Goal: Answer question/provide support

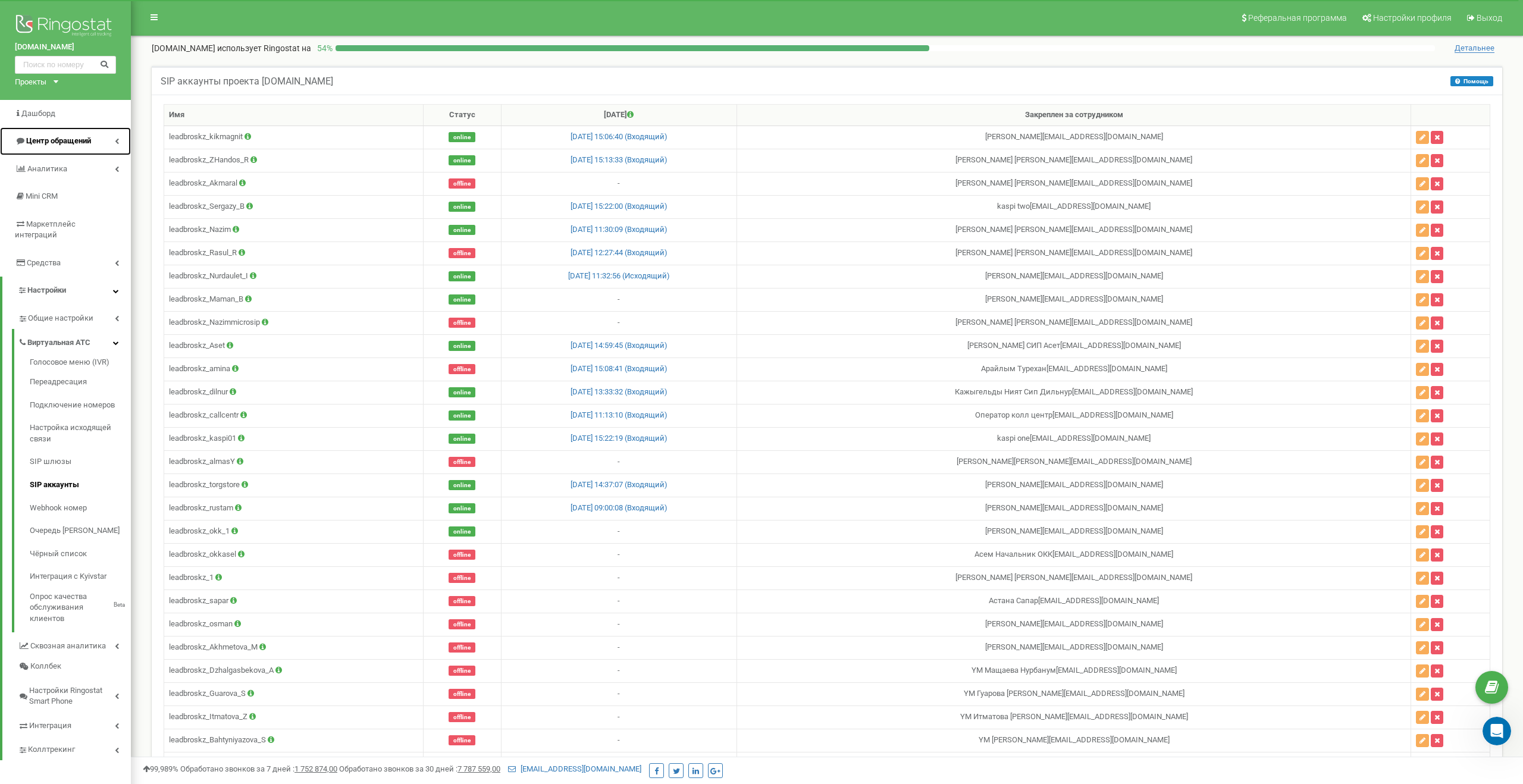
click at [90, 147] on link "Центр обращений" at bounding box center [65, 141] width 131 height 28
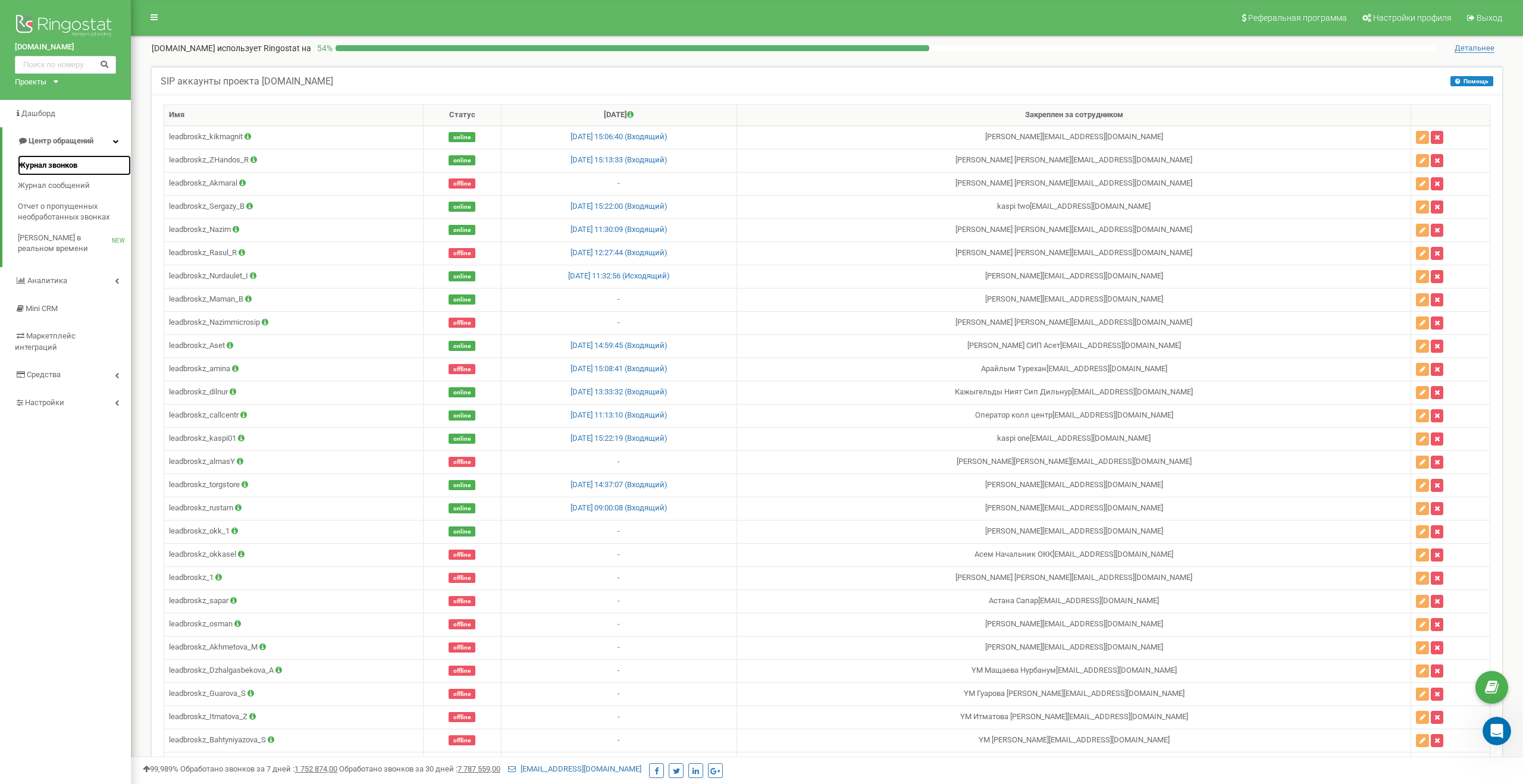
click at [77, 171] on link "Журнал звонков" at bounding box center [73, 166] width 113 height 21
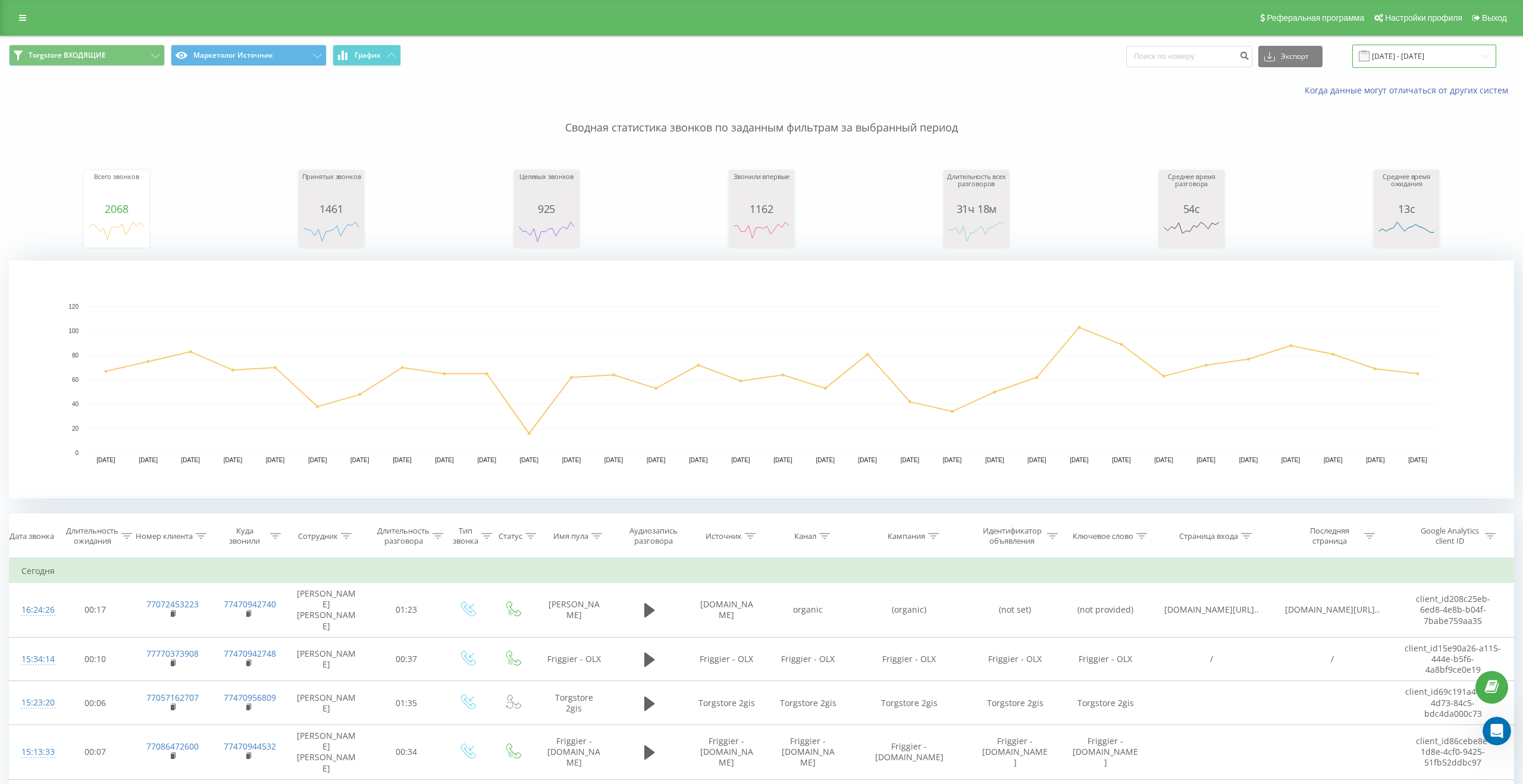
click at [1438, 55] on input "[DATE] - [DATE]" at bounding box center [1424, 56] width 144 height 23
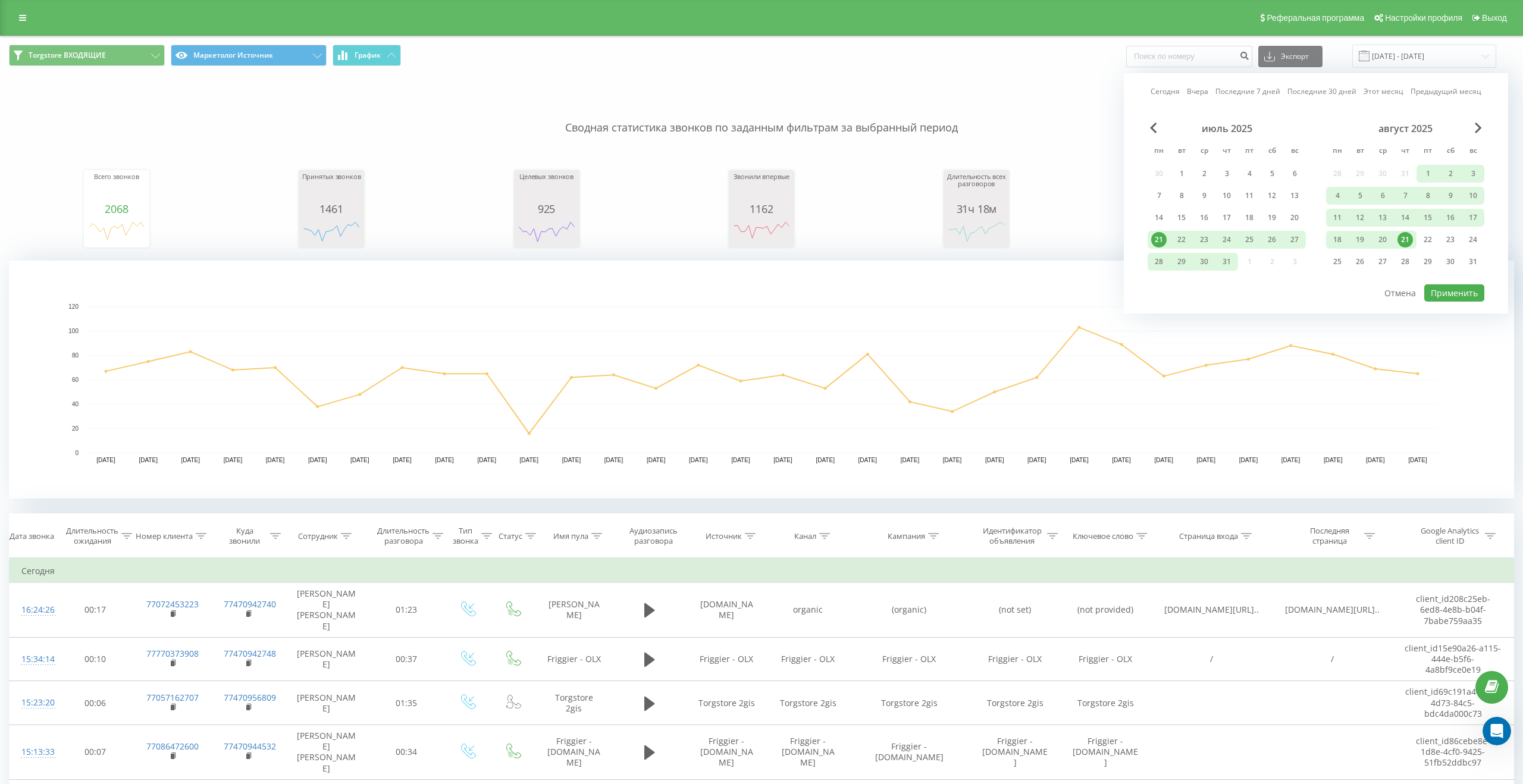
click at [1402, 234] on div "21" at bounding box center [1405, 240] width 15 height 15
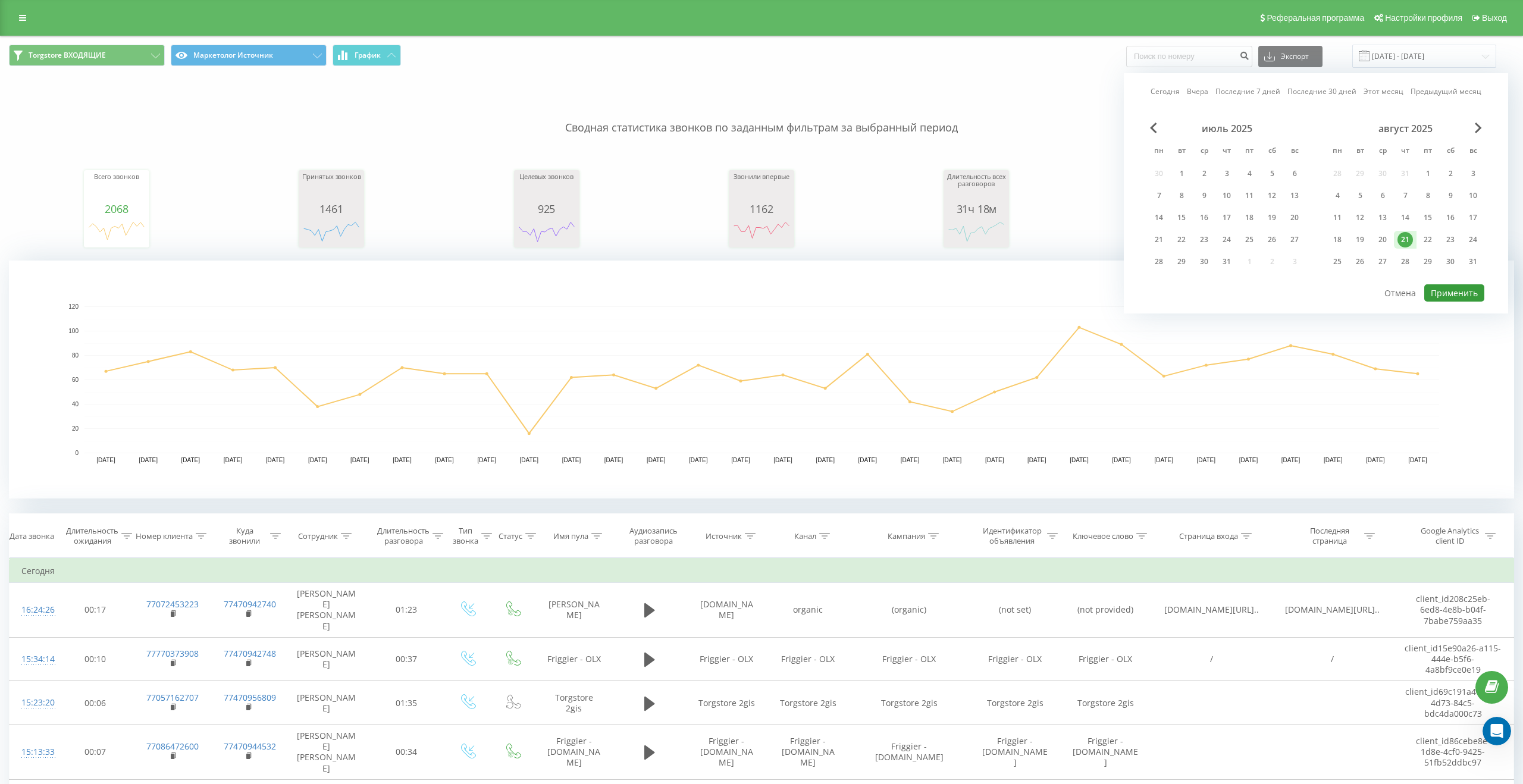
click at [1444, 296] on button "Применить" at bounding box center [1454, 293] width 60 height 17
type input "[DATE] - [DATE]"
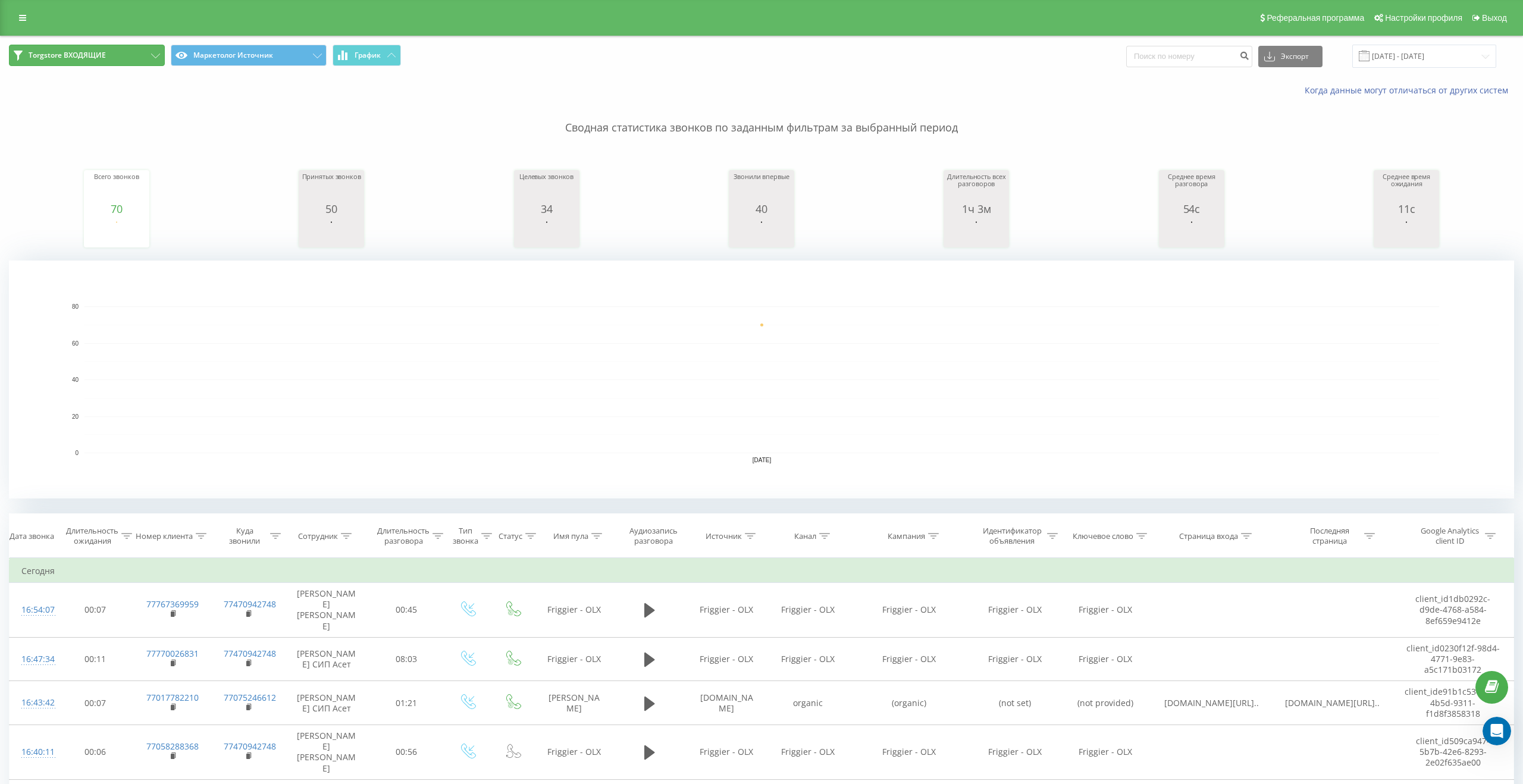
click at [134, 58] on button "Torgstore ВХОДЯЩИЕ" at bounding box center [86, 55] width 156 height 21
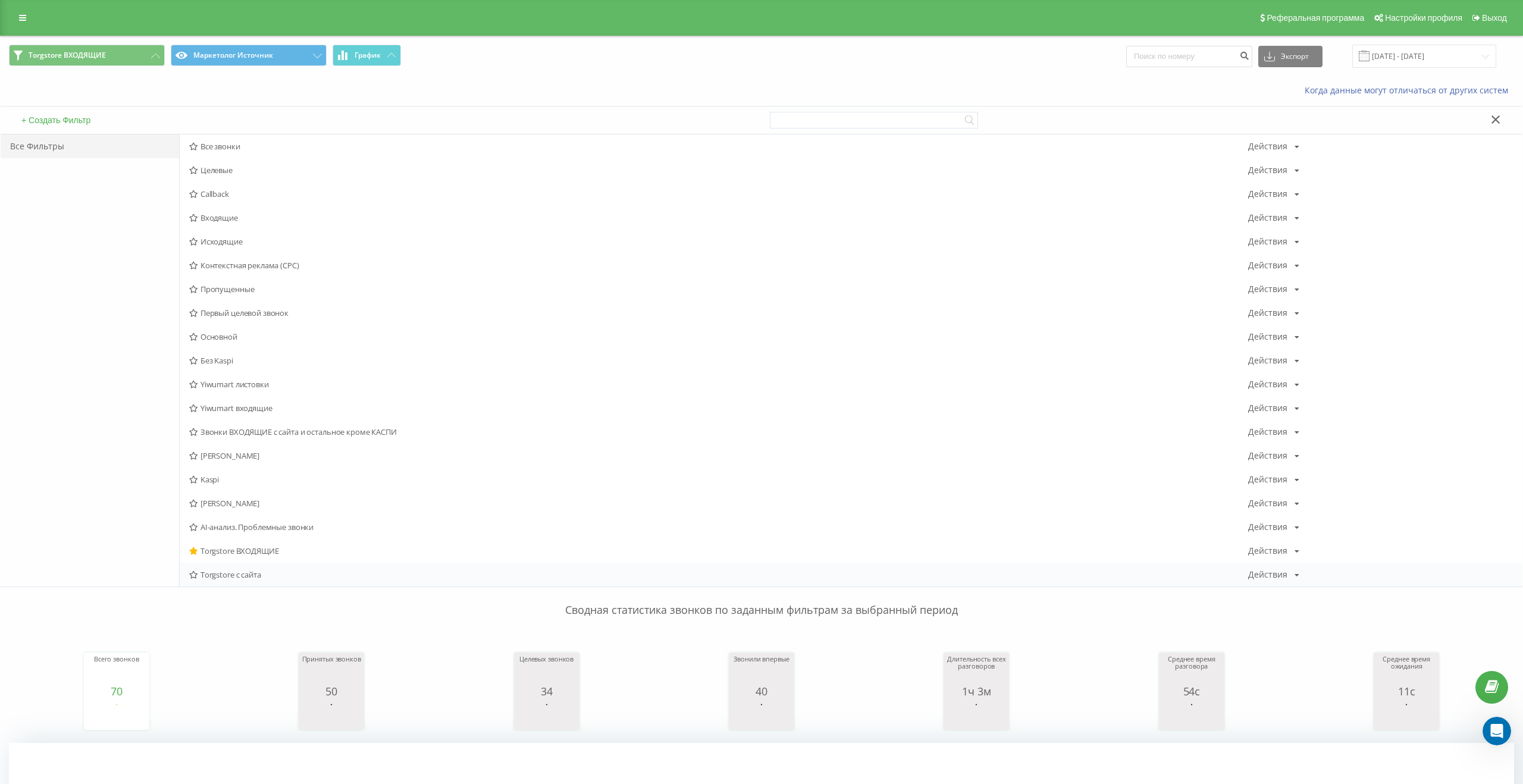
click at [222, 577] on span "Torgstore с сайта" at bounding box center [718, 574] width 1059 height 9
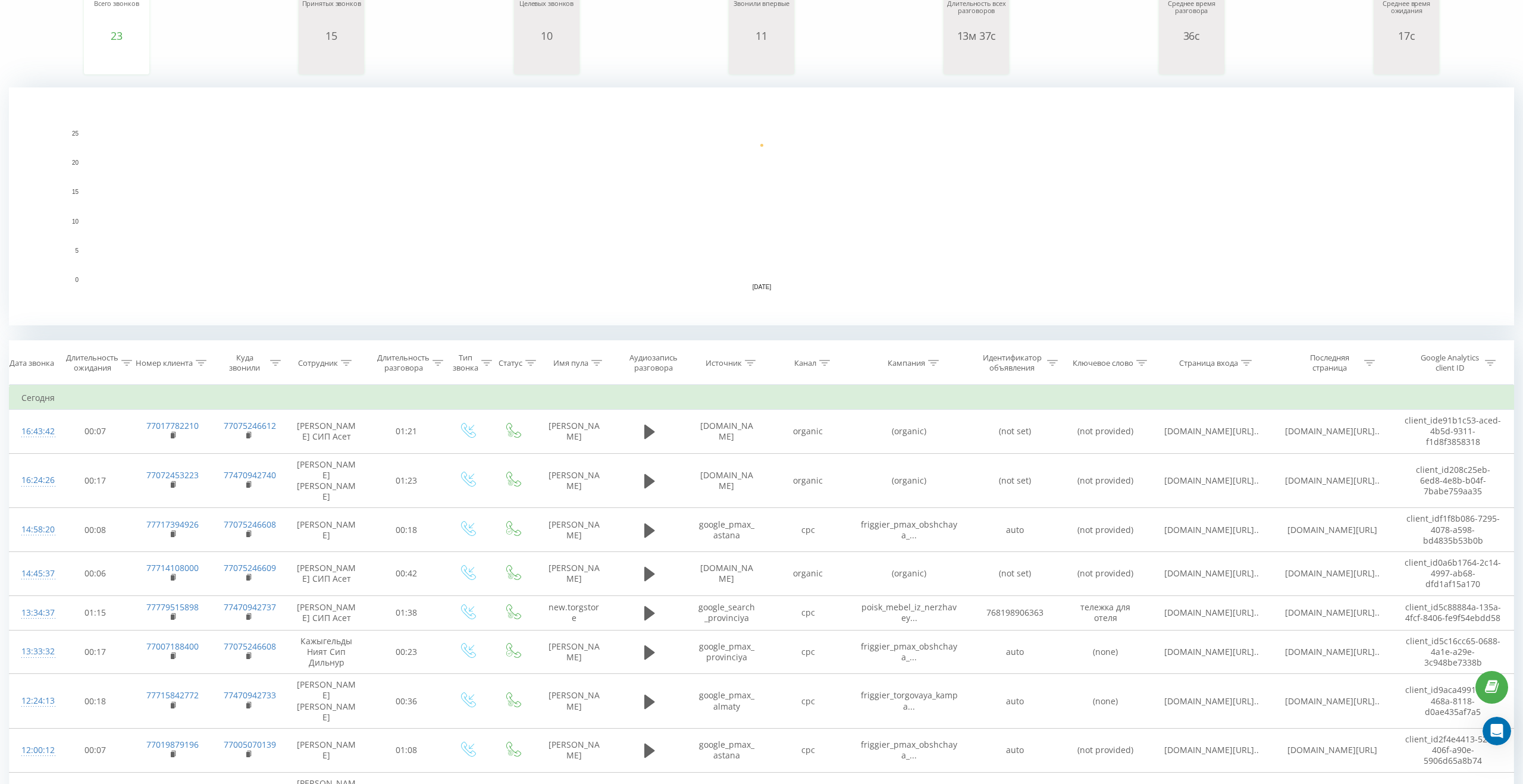
scroll to position [168, 0]
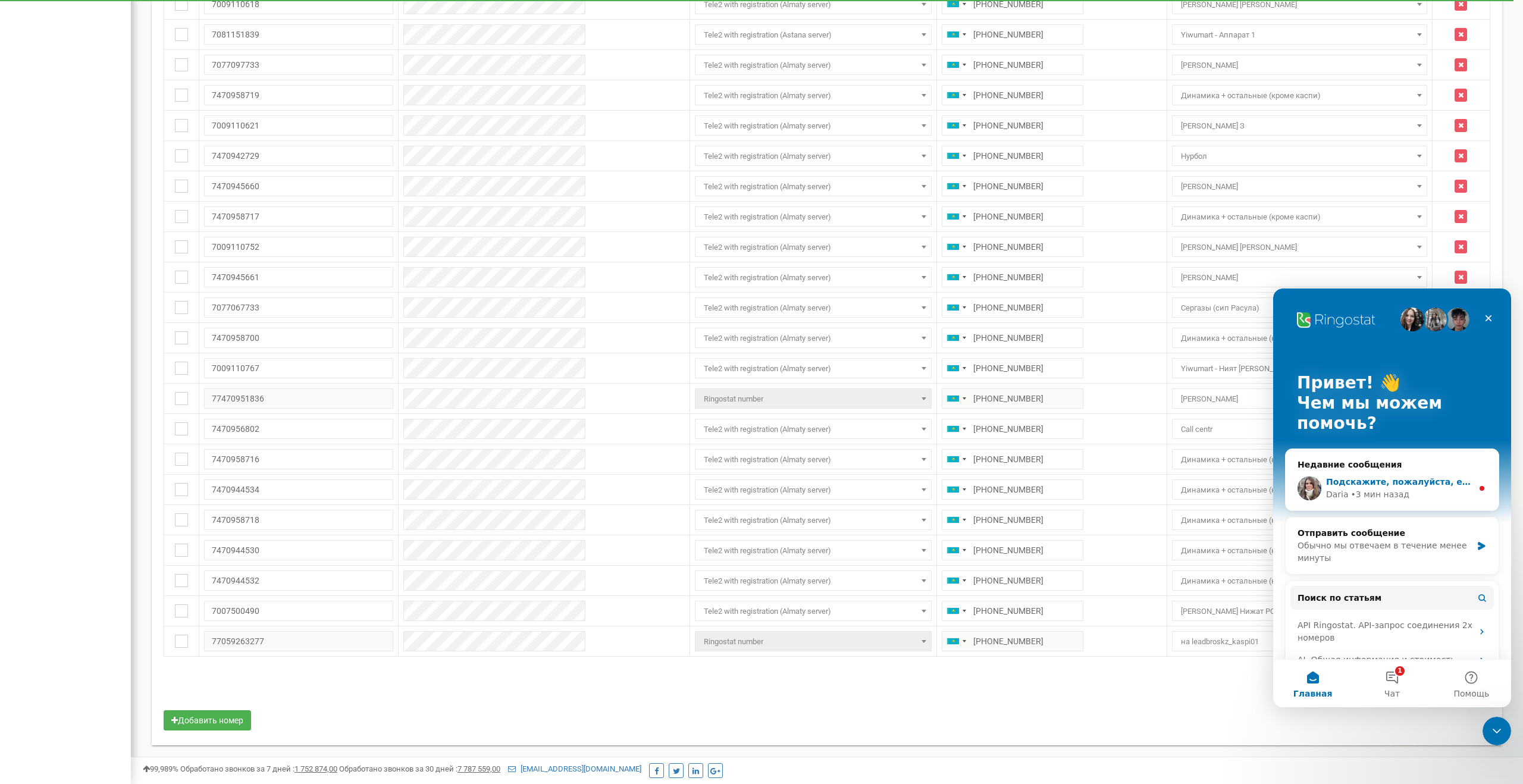
click at [1379, 489] on div "• 3 мин назад" at bounding box center [1380, 494] width 58 height 13
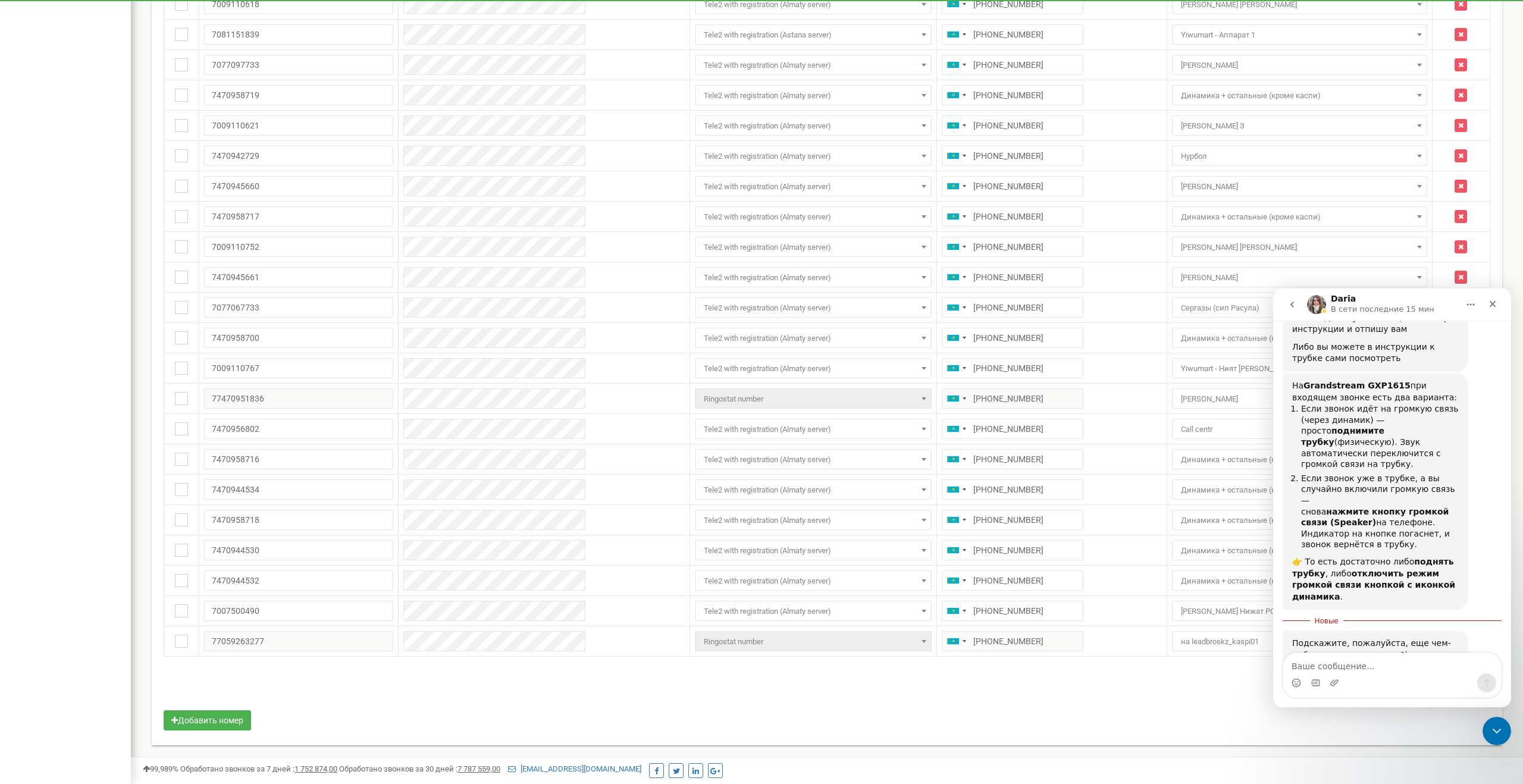
scroll to position [1205, 0]
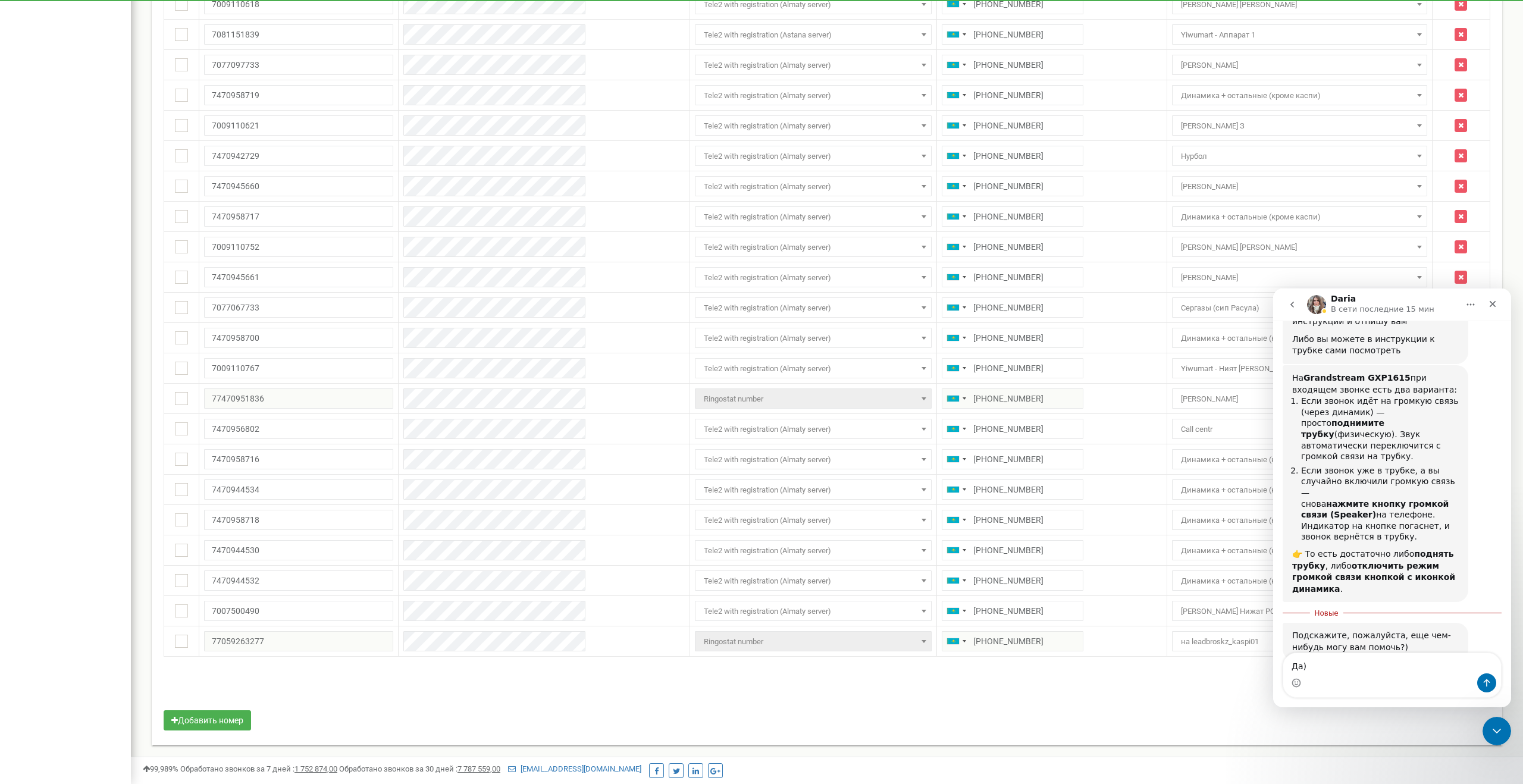
type textarea "Да)"
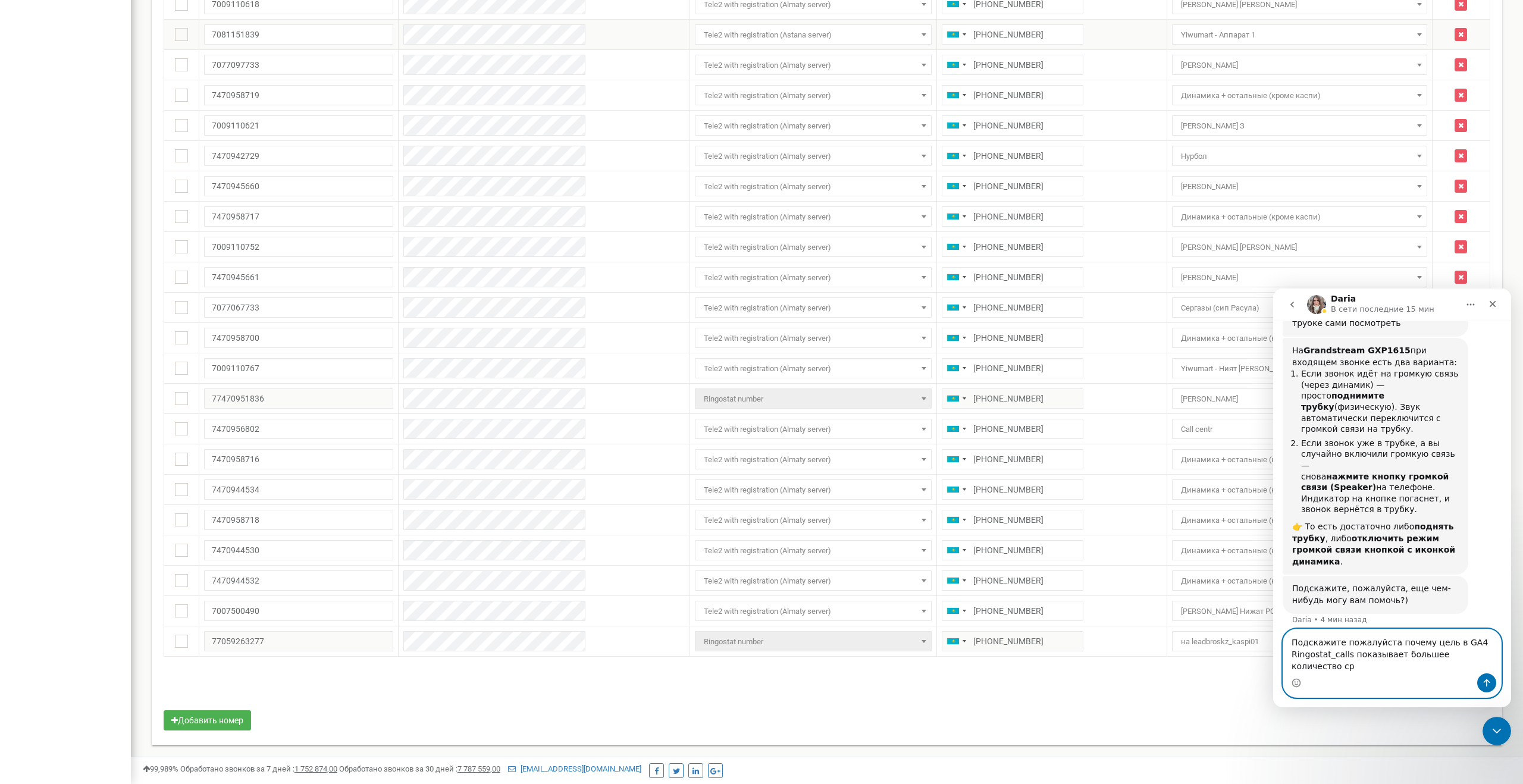
scroll to position [1244, 0]
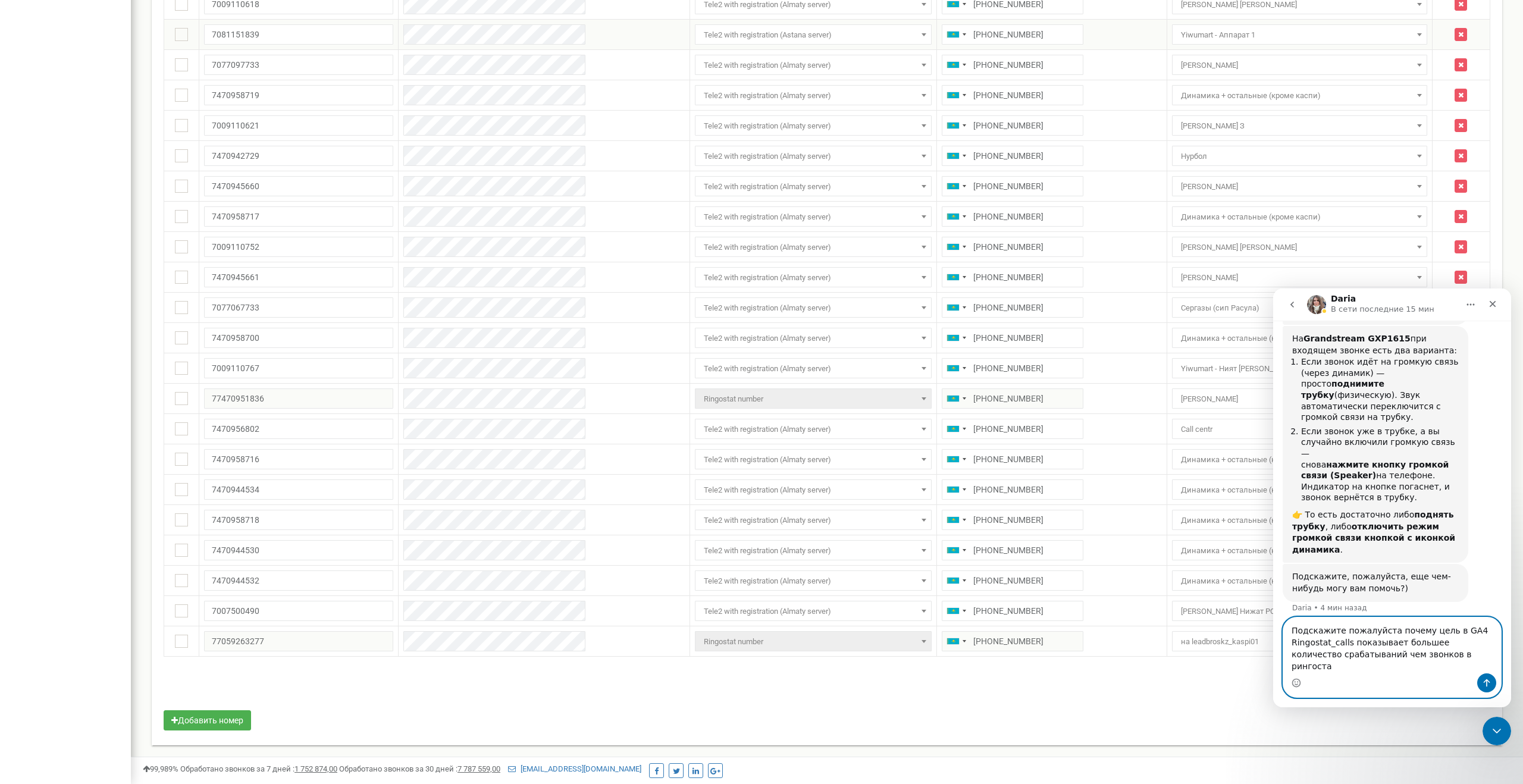
type textarea "Подскажите пожалуйста почему цель в GA4 Ringostat_calls показывает большее коли…"
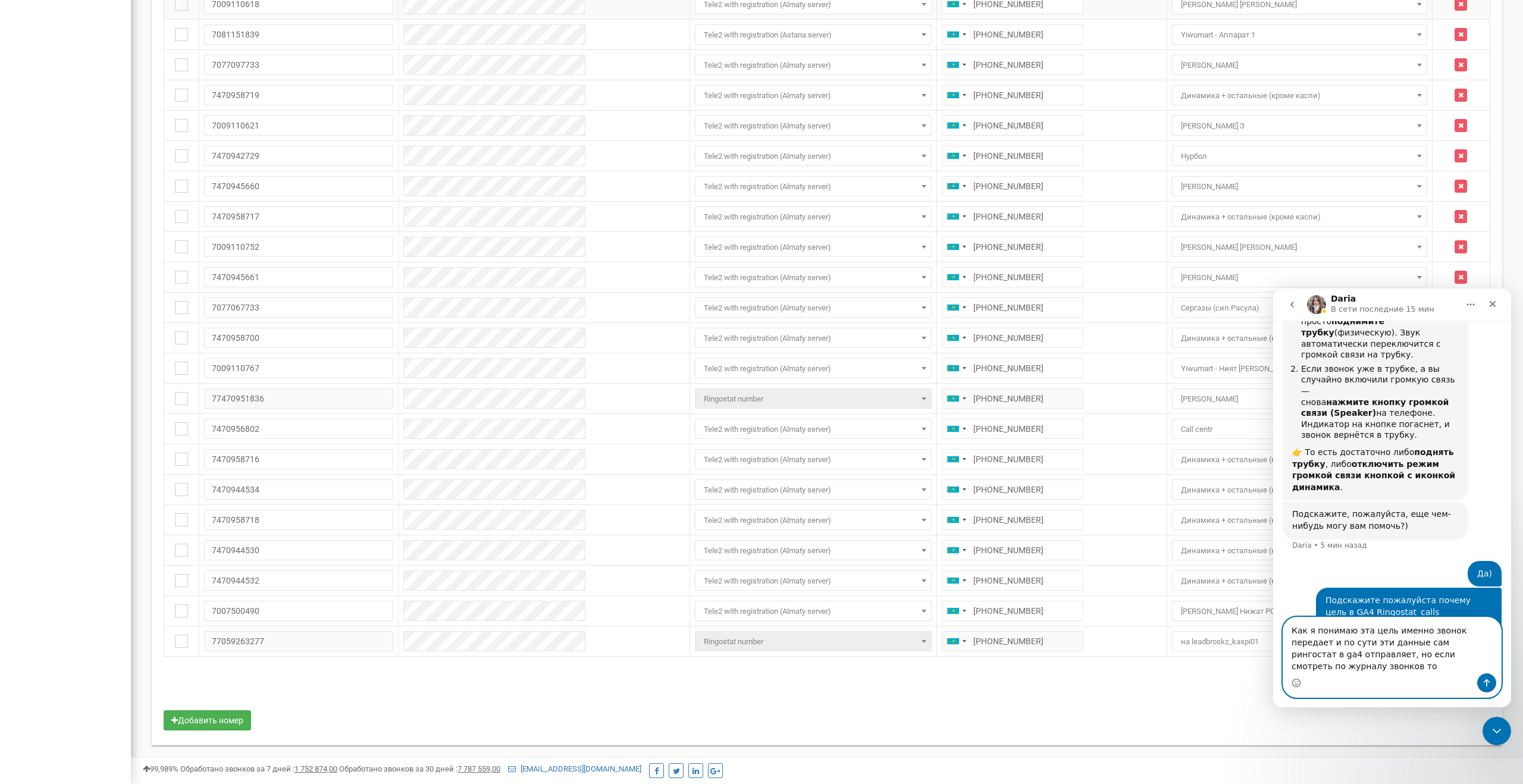
scroll to position [1319, 0]
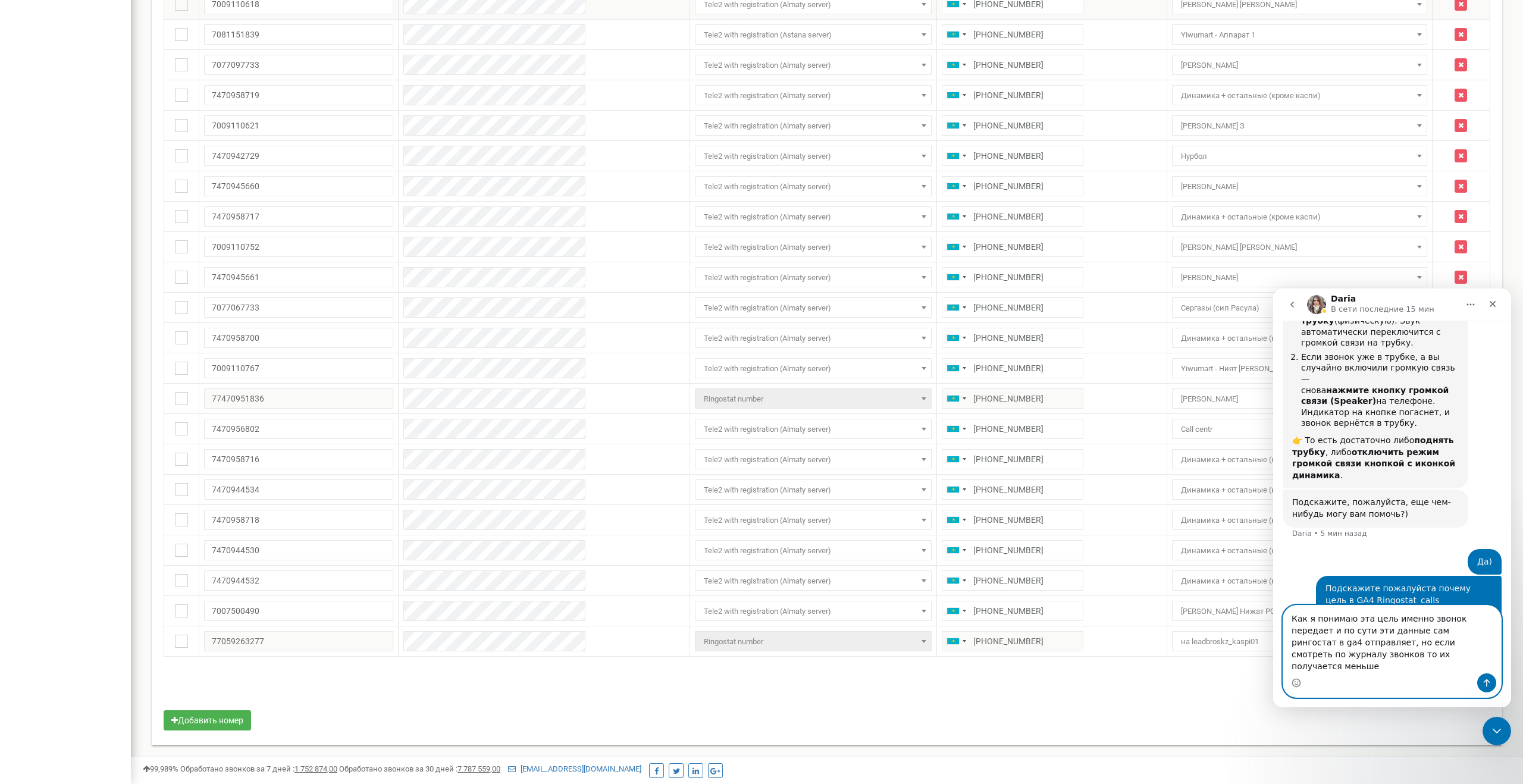
type textarea "Как я понимаю эта цель именно звонок передает и по сути эти данные сам рингоста…"
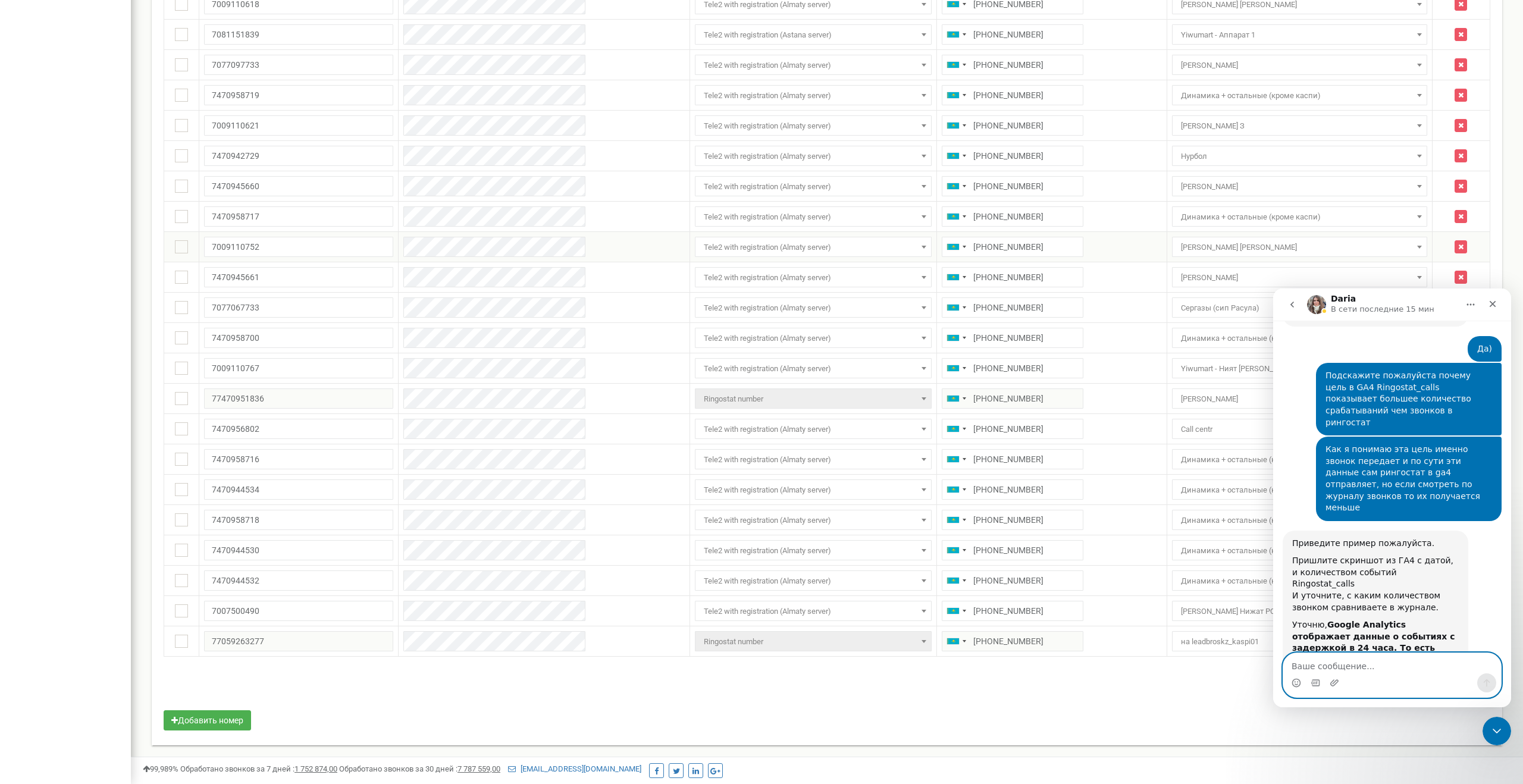
scroll to position [1538, 0]
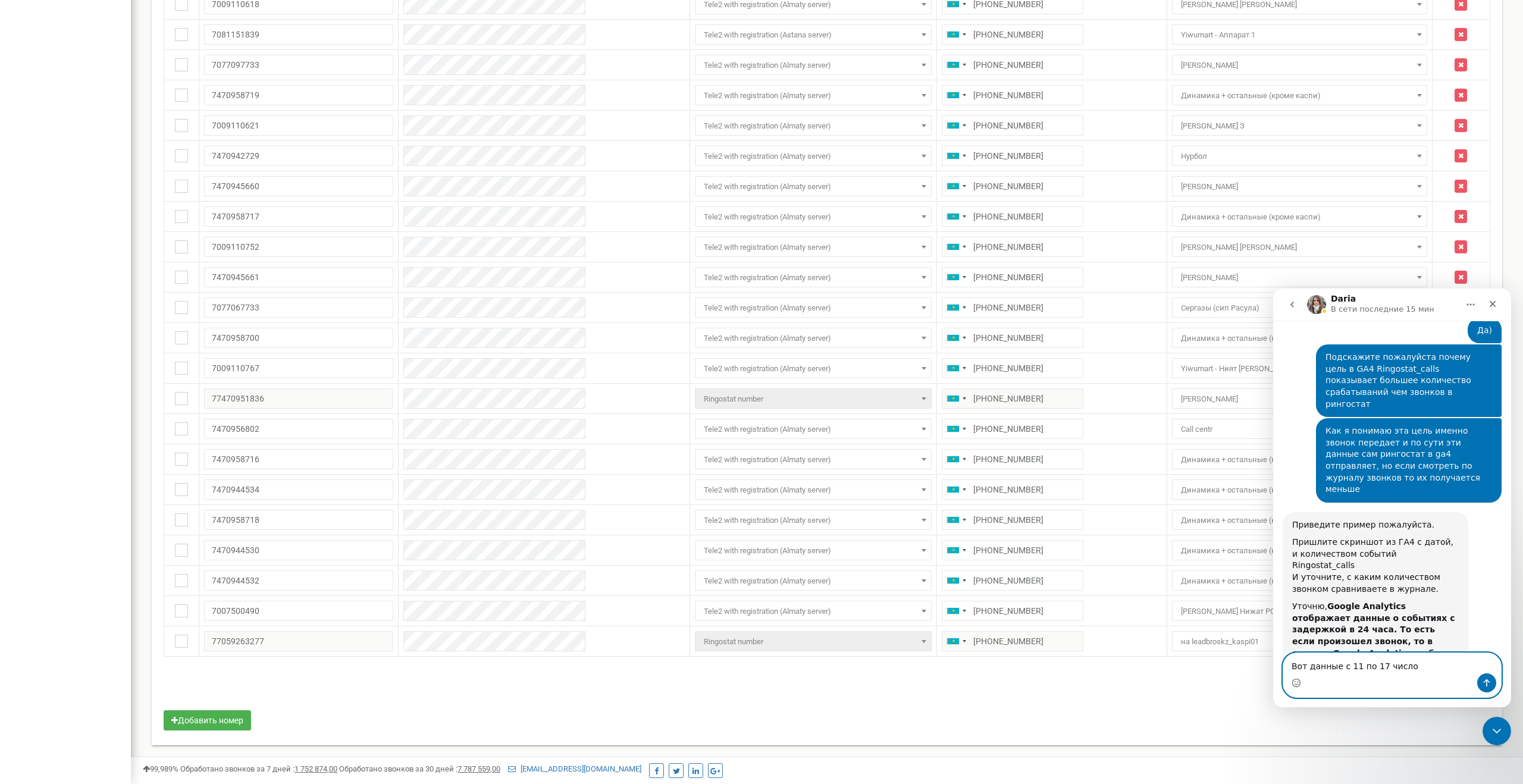
type textarea "Вот данные с 11 по 17 число"
paste textarea "Ваше сообщение..."
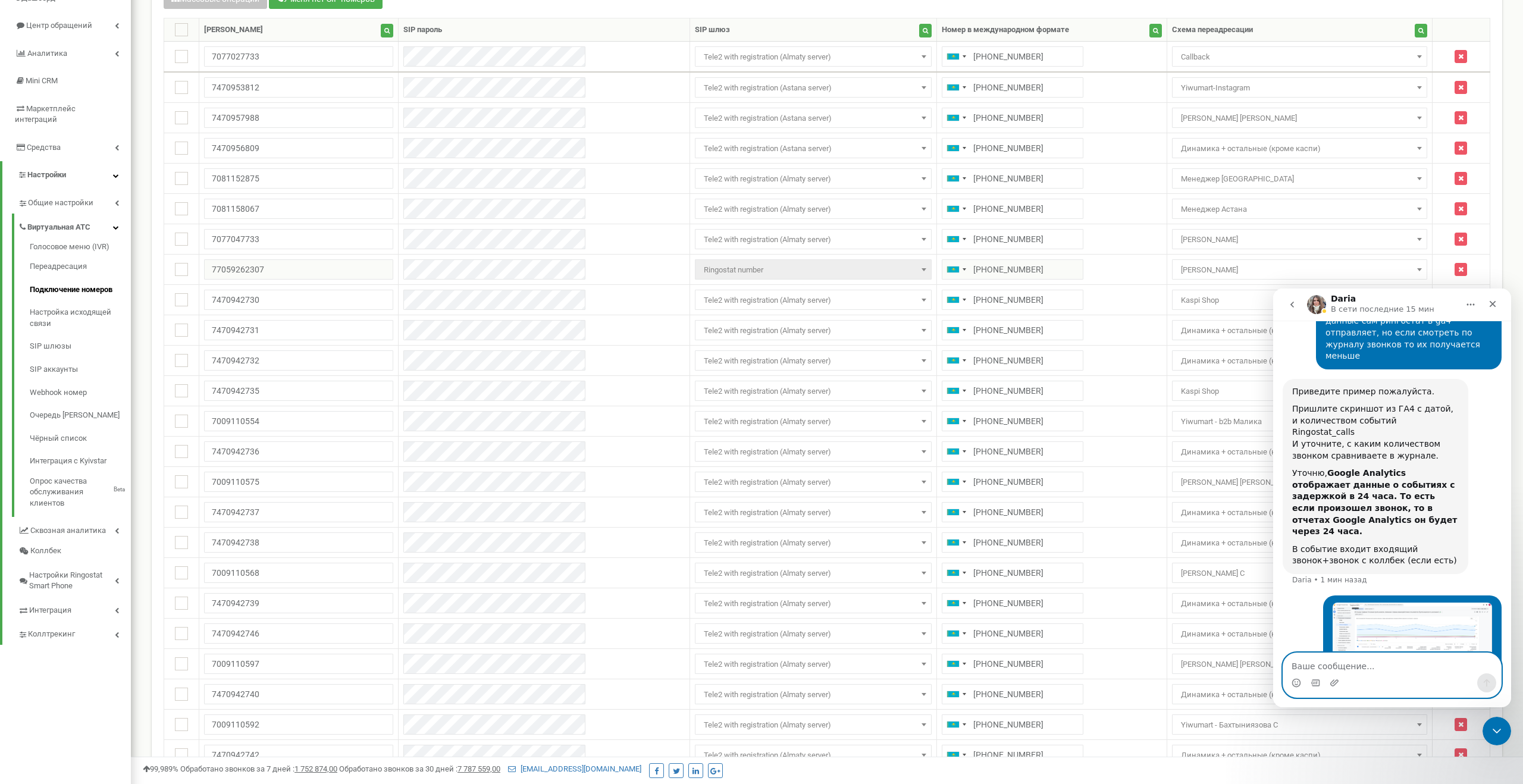
scroll to position [0, 0]
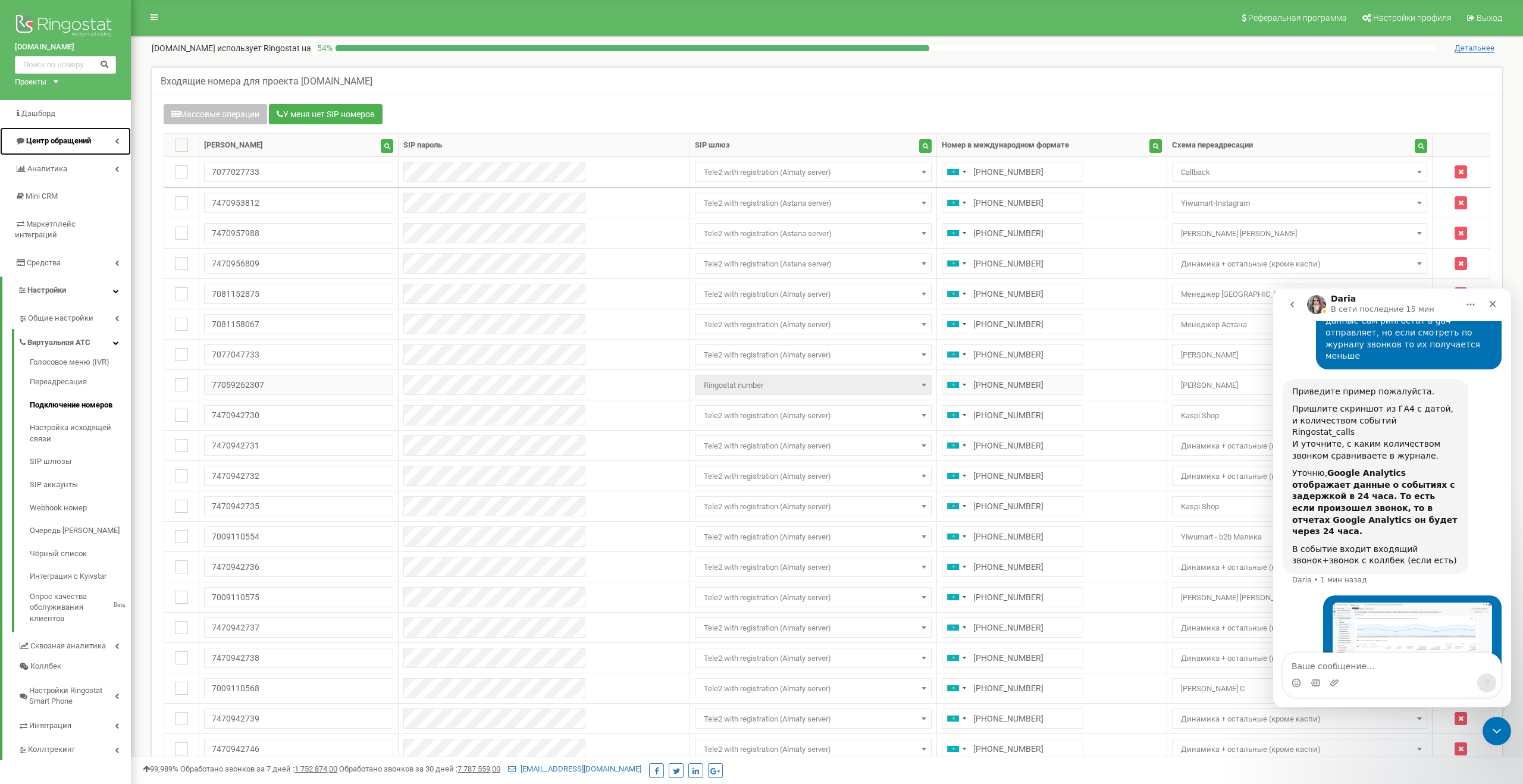
click at [73, 136] on span "Центр обращений" at bounding box center [58, 140] width 65 height 9
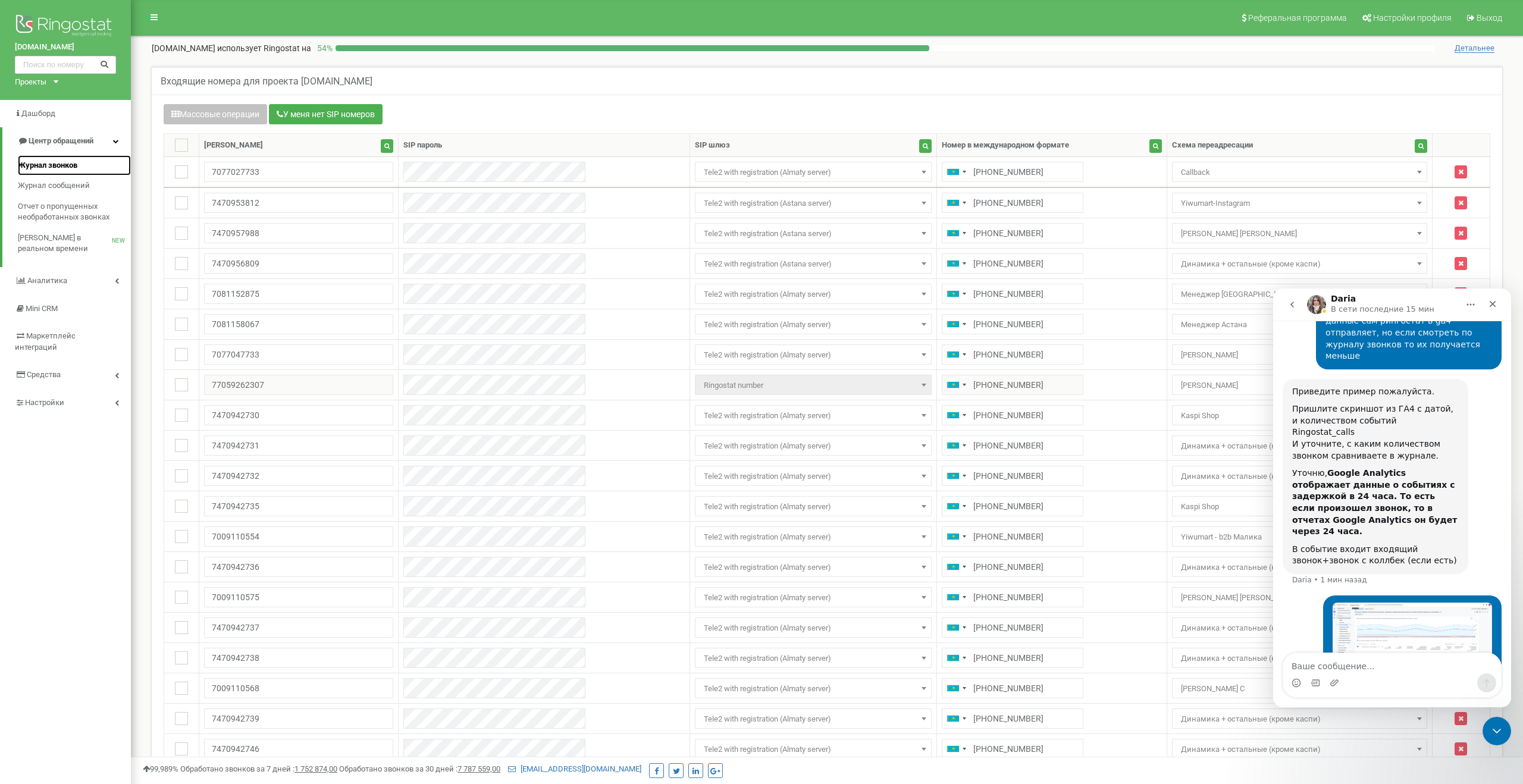
click at [55, 168] on span "Журнал звонков" at bounding box center [47, 166] width 60 height 12
click at [1364, 630] on img "Osman говорит…" at bounding box center [1412, 671] width 160 height 82
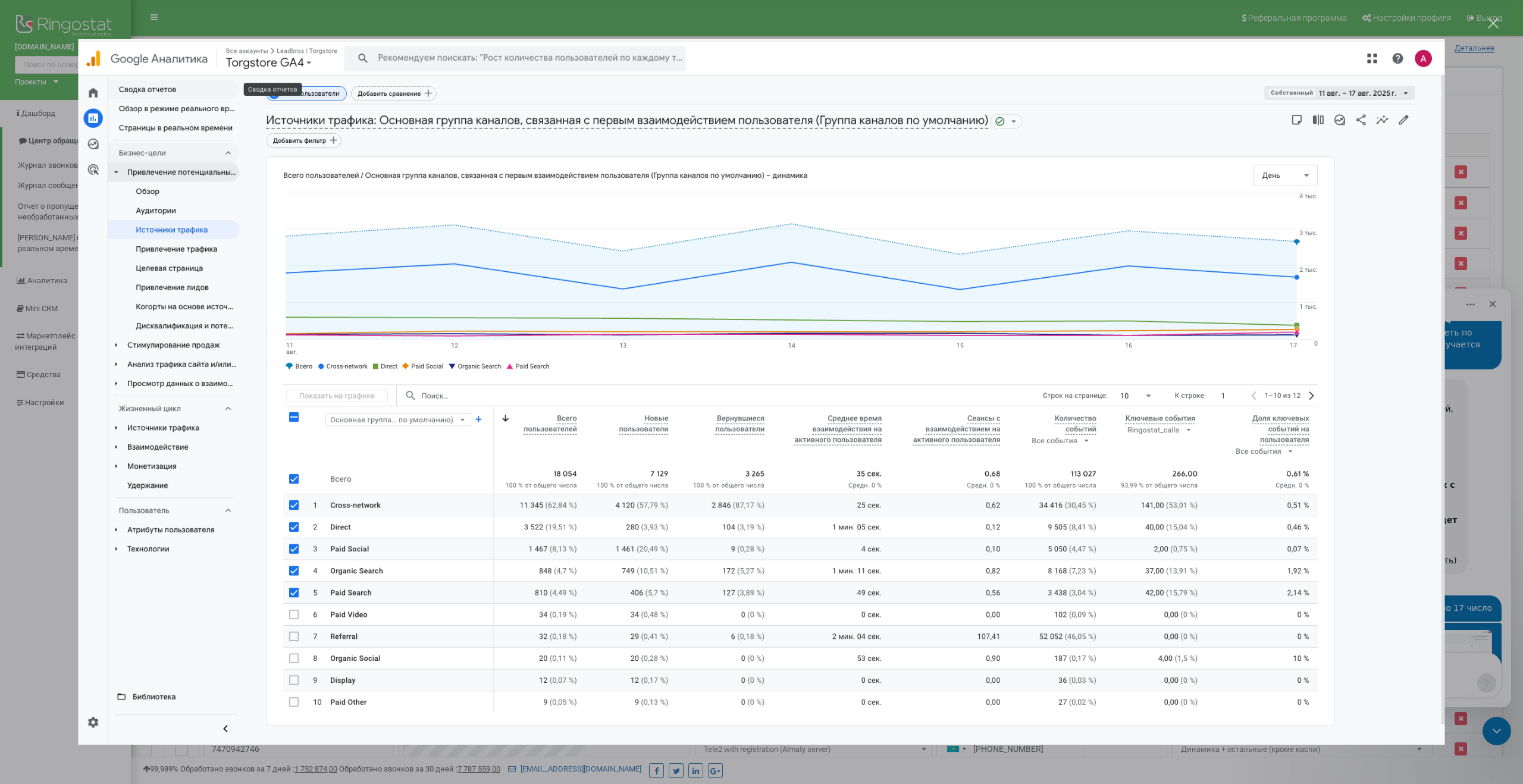
click at [1496, 26] on div "Закрыть" at bounding box center [1494, 23] width 12 height 12
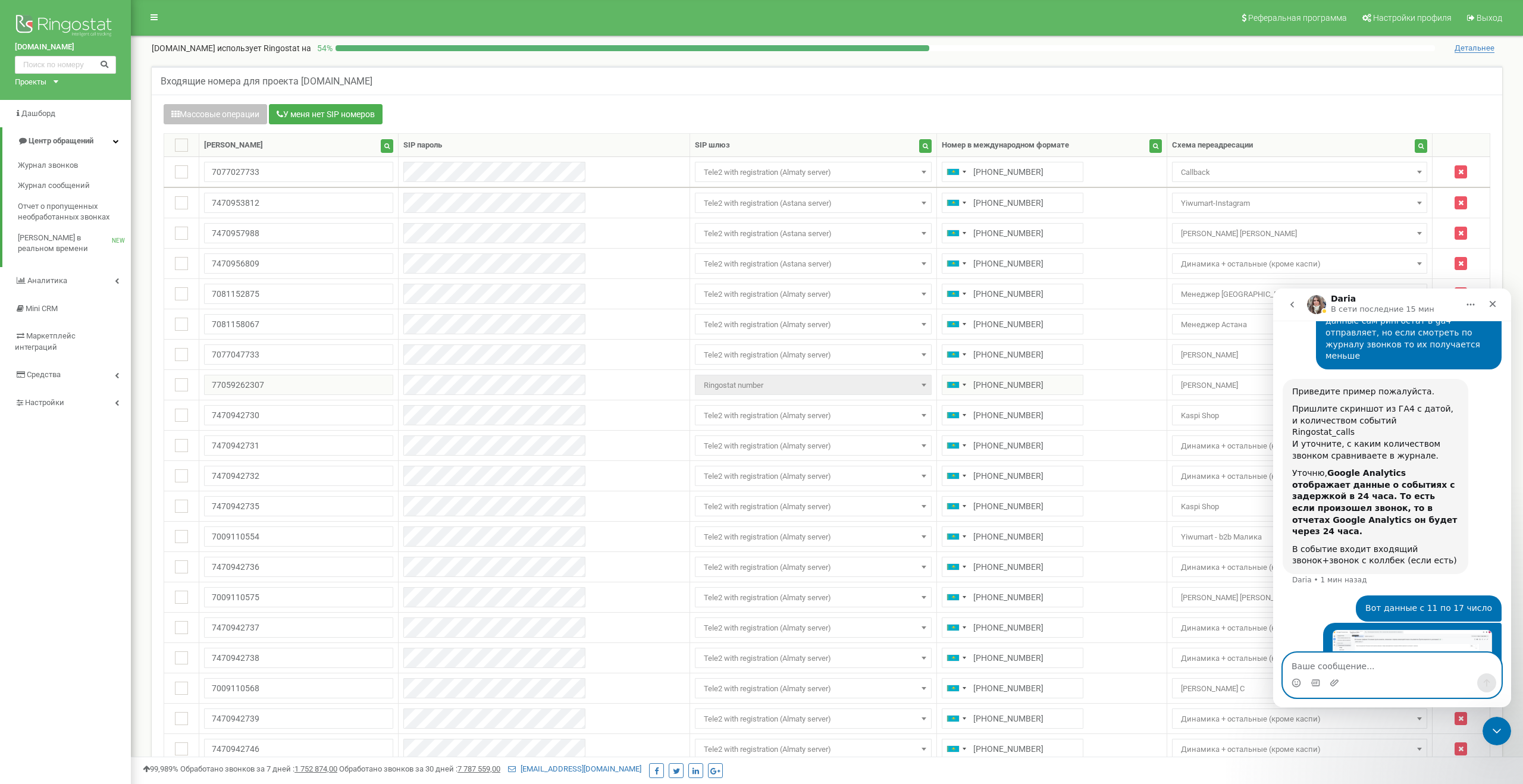
click at [1307, 661] on textarea "Ваше сообщение..." at bounding box center [1391, 663] width 218 height 20
type textarea "266 звонков"
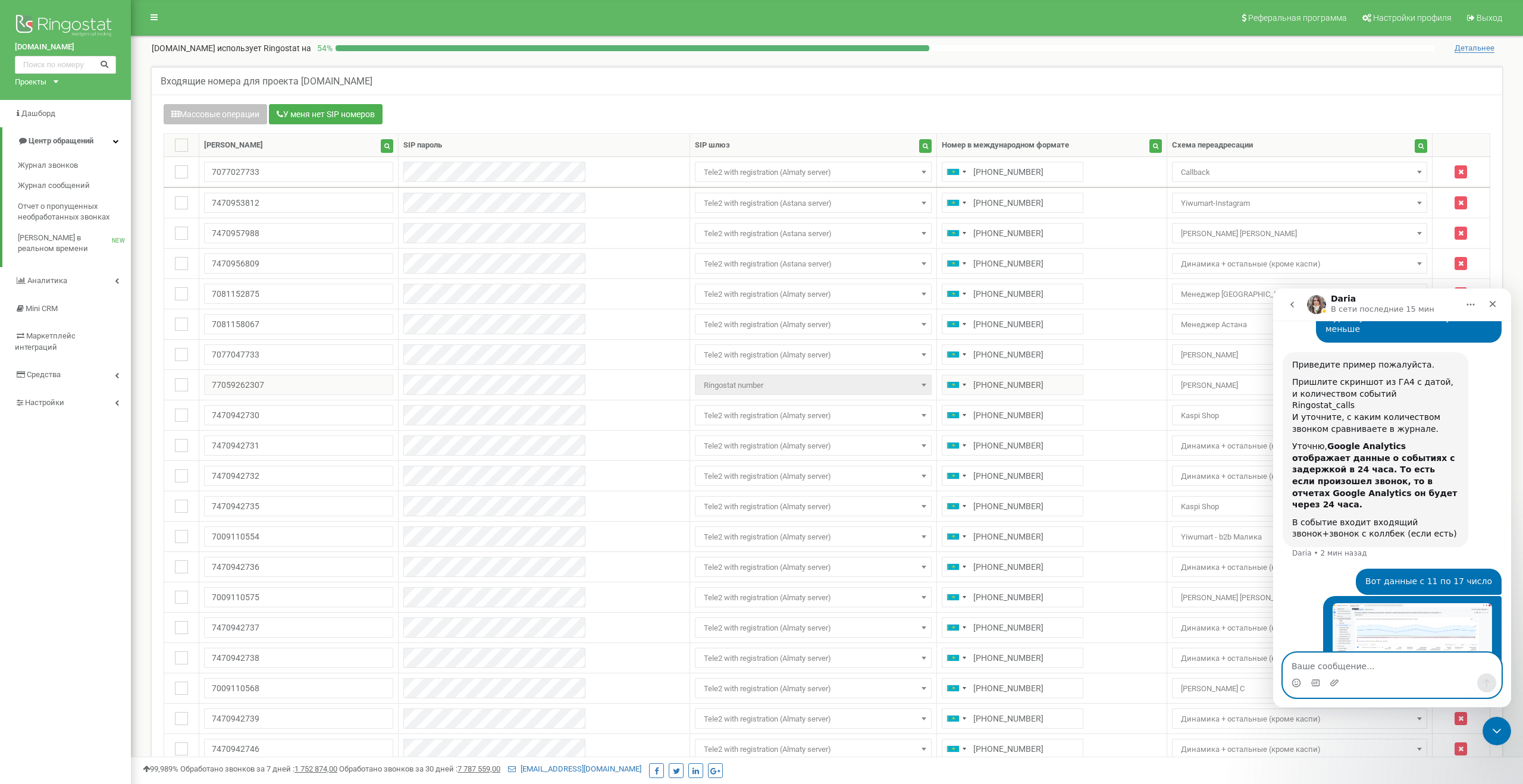
paste textarea "Э"
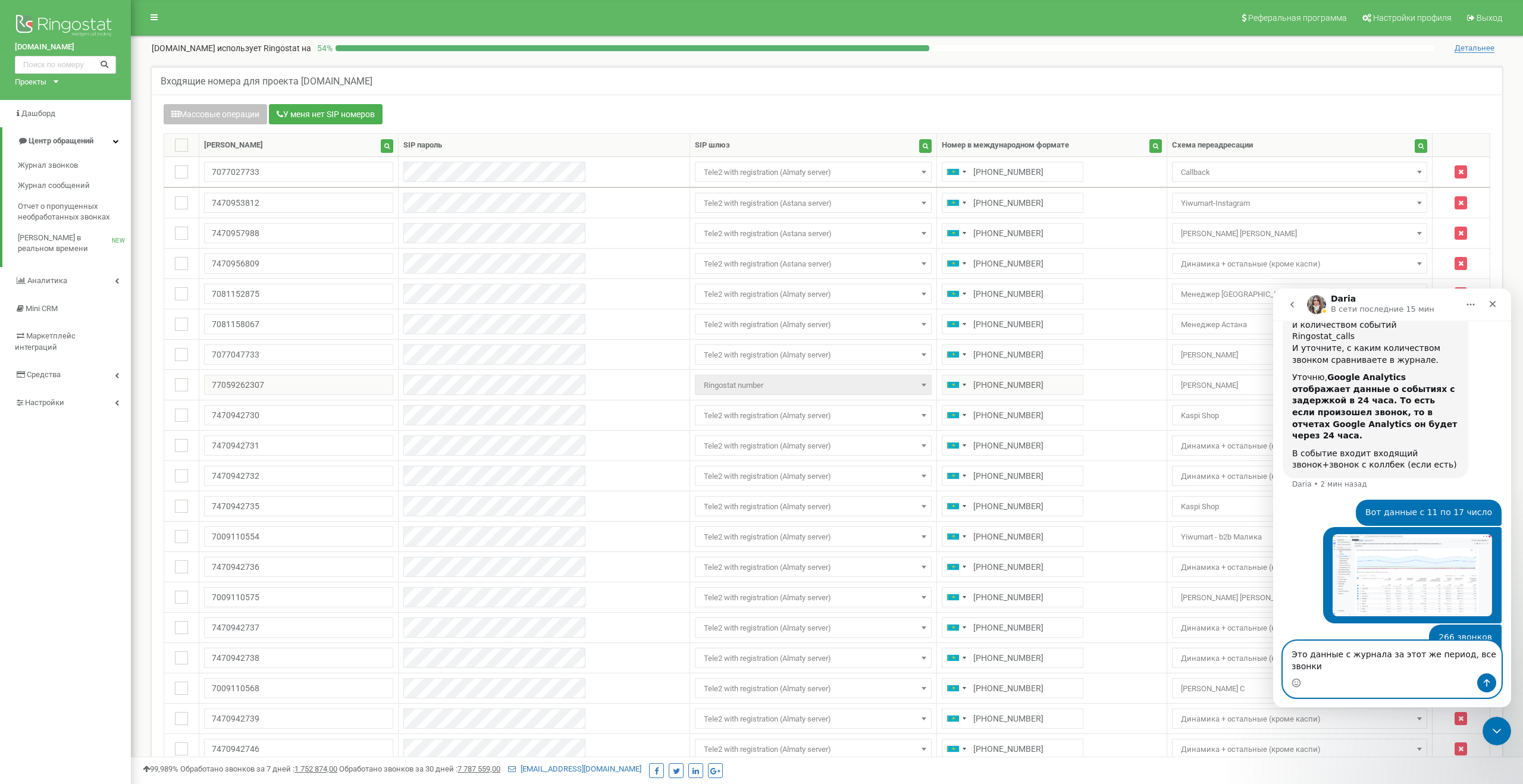
scroll to position [1779, 0]
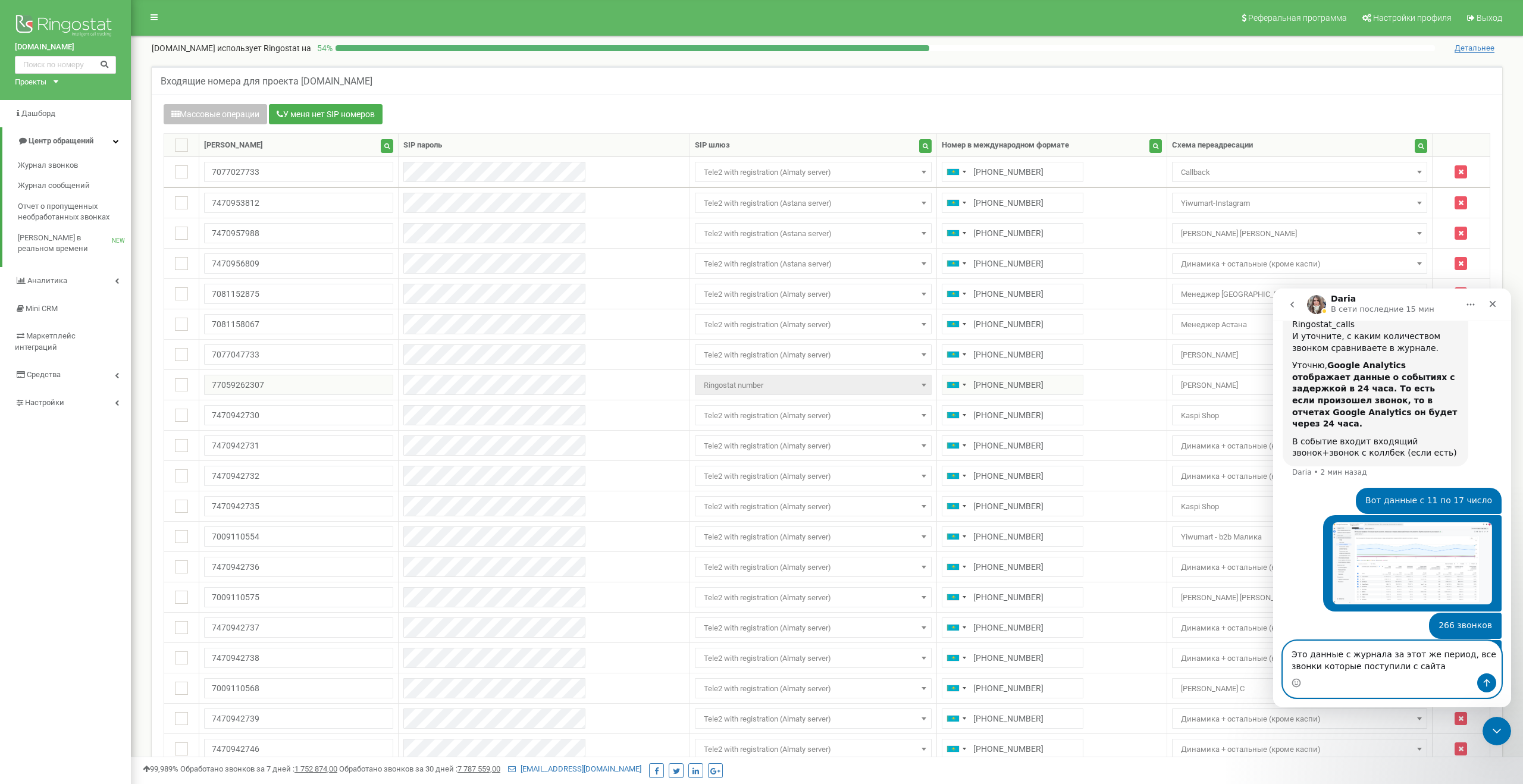
type textarea "Это данные с журнала за этот же период, все звонки которые поступили с сайта"
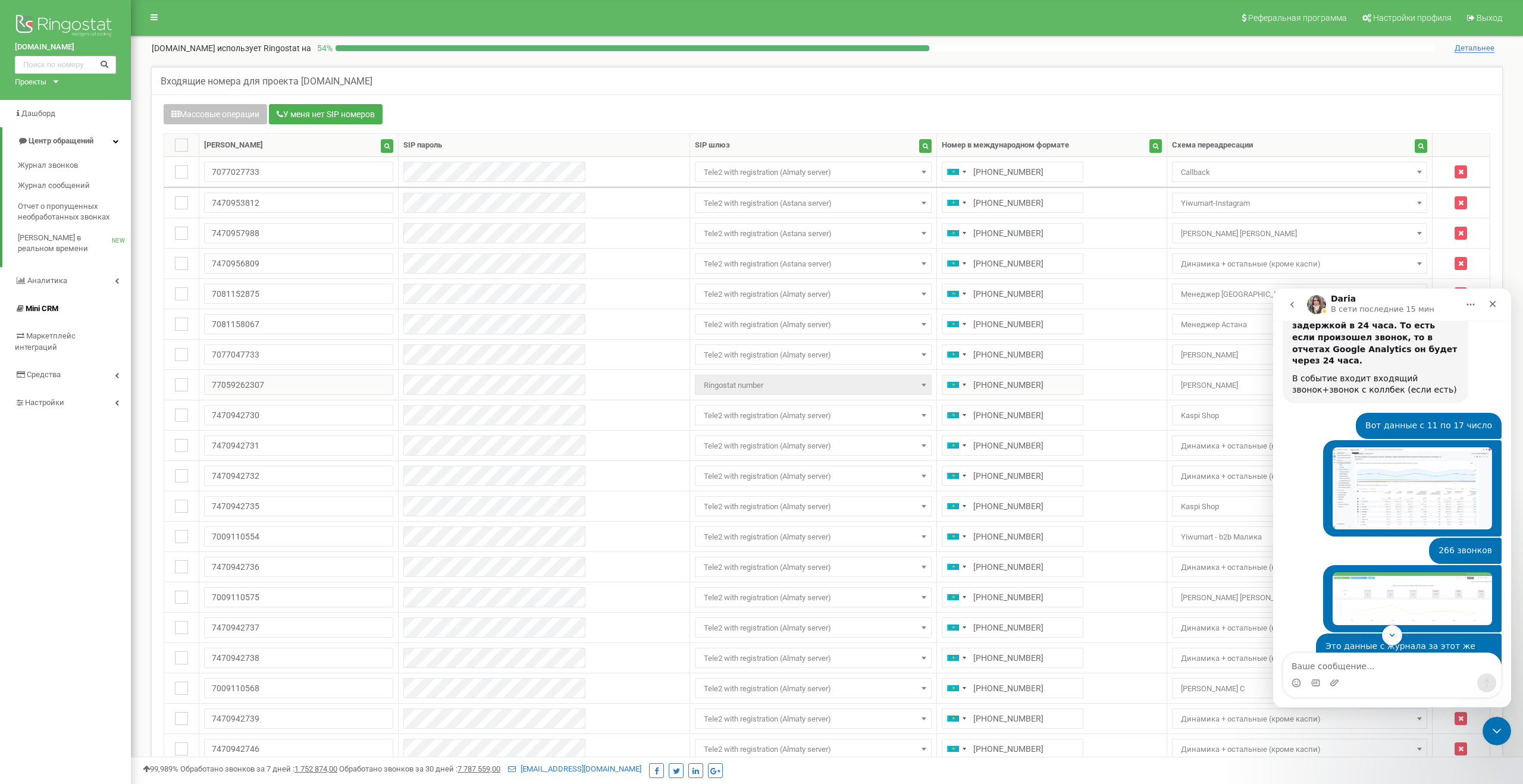
scroll to position [1823, 0]
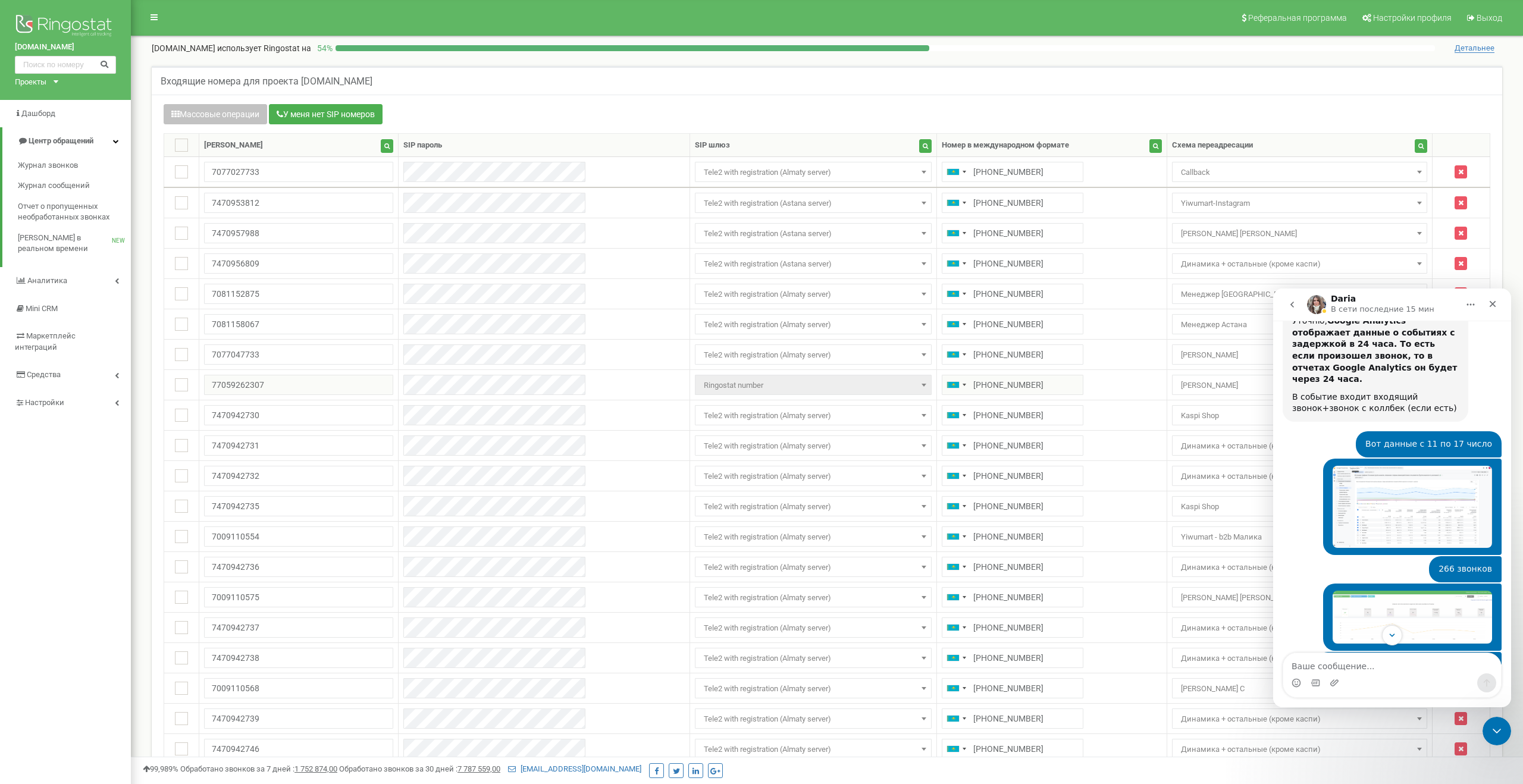
click at [1367, 591] on img "Osman говорит…" at bounding box center [1412, 617] width 160 height 53
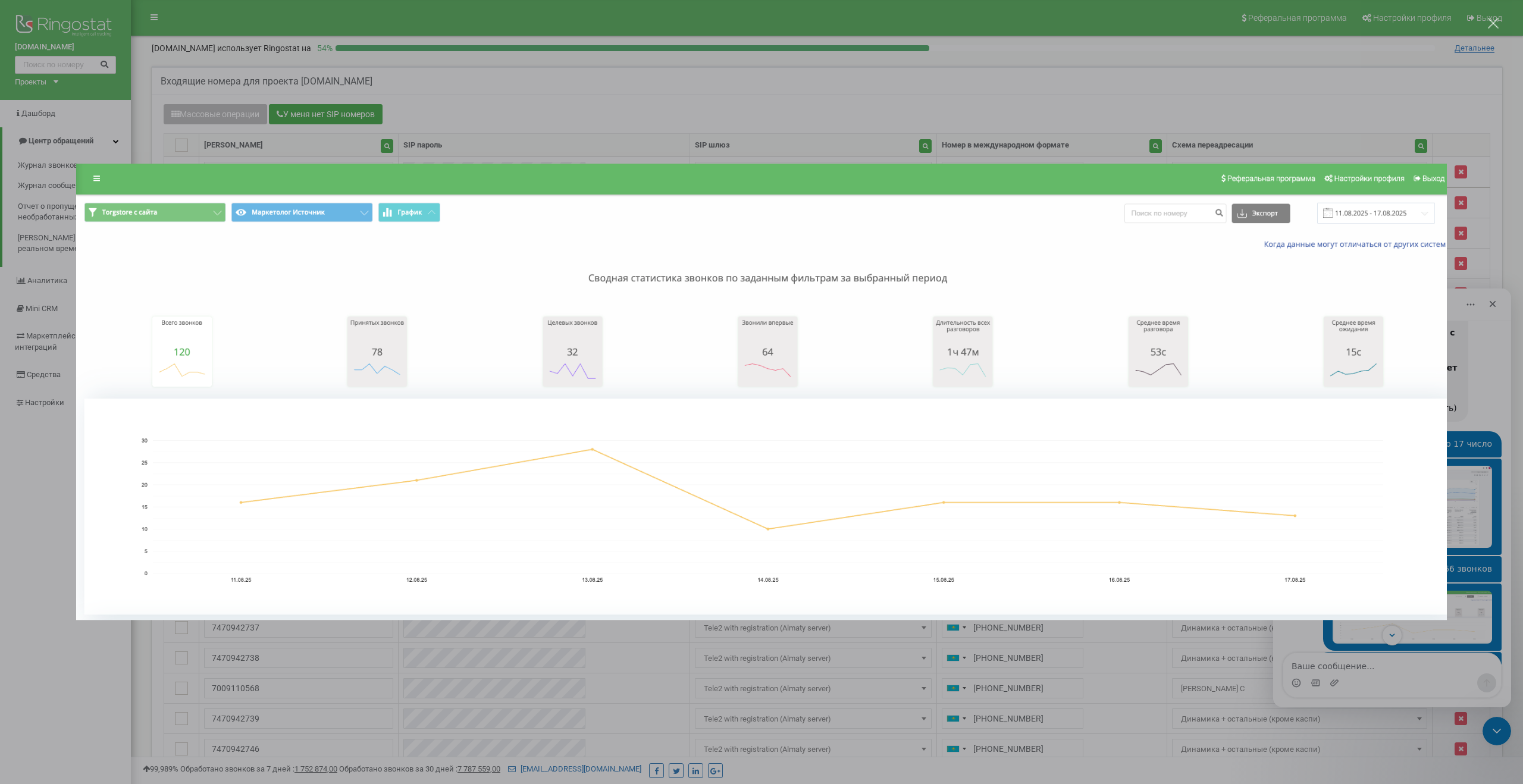
click at [1407, 643] on div "Мессенджер Intercom" at bounding box center [761, 392] width 1523 height 784
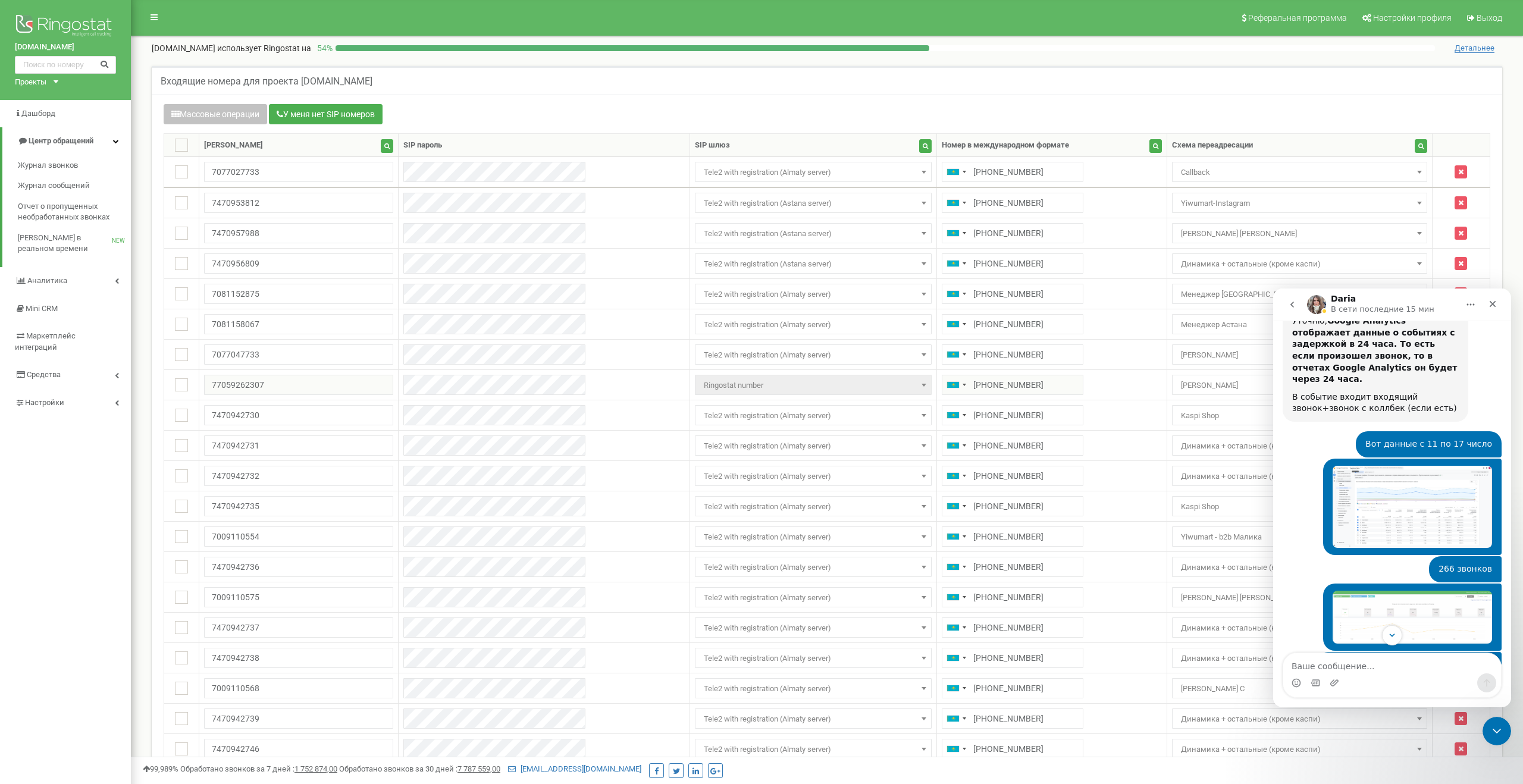
click at [1010, 48] on div at bounding box center [885, 48] width 1099 height 6
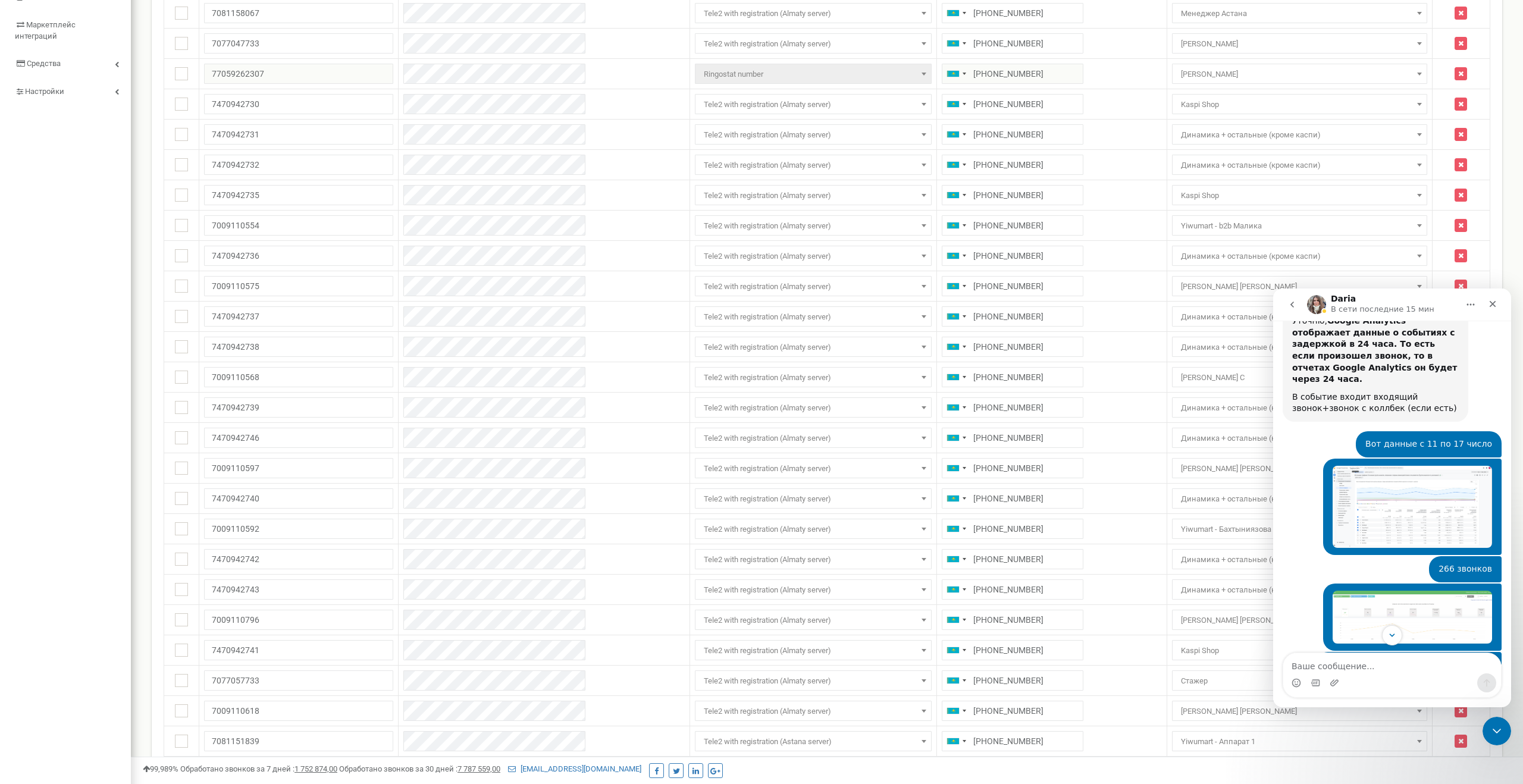
scroll to position [1887, 0]
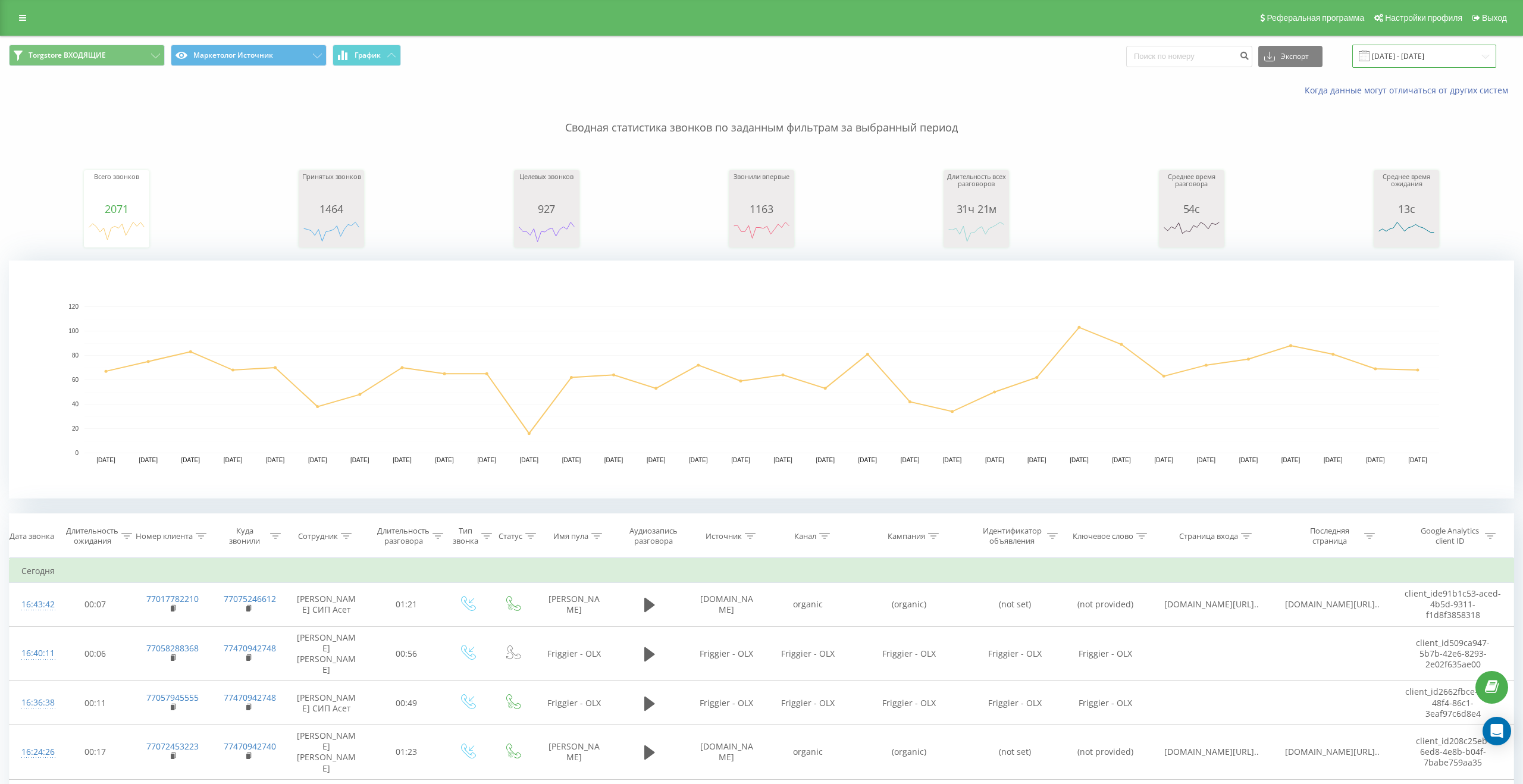
click at [1395, 52] on input "[DATE] - [DATE]" at bounding box center [1424, 56] width 144 height 23
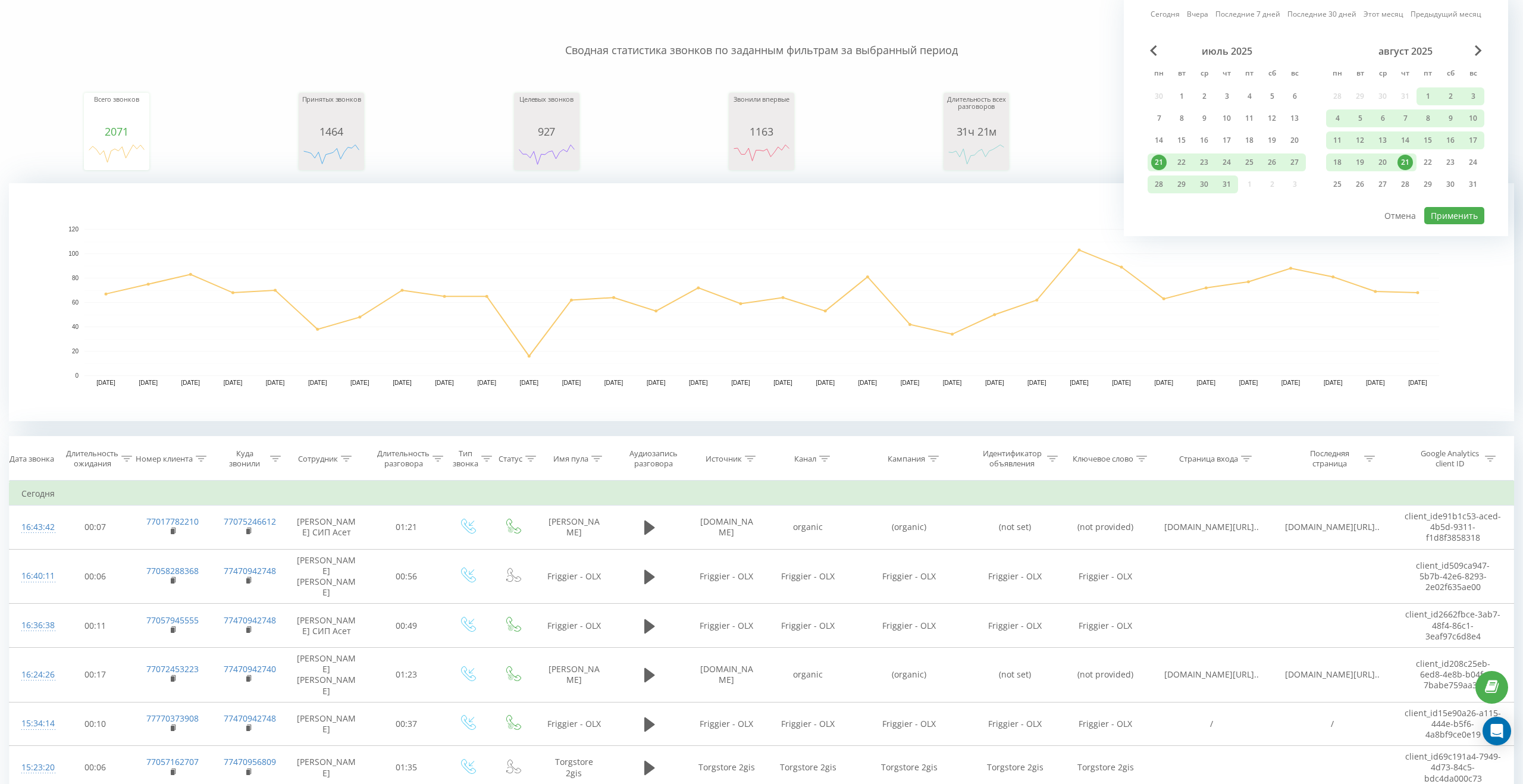
scroll to position [82, 0]
click at [1342, 134] on div "11" at bounding box center [1337, 135] width 15 height 15
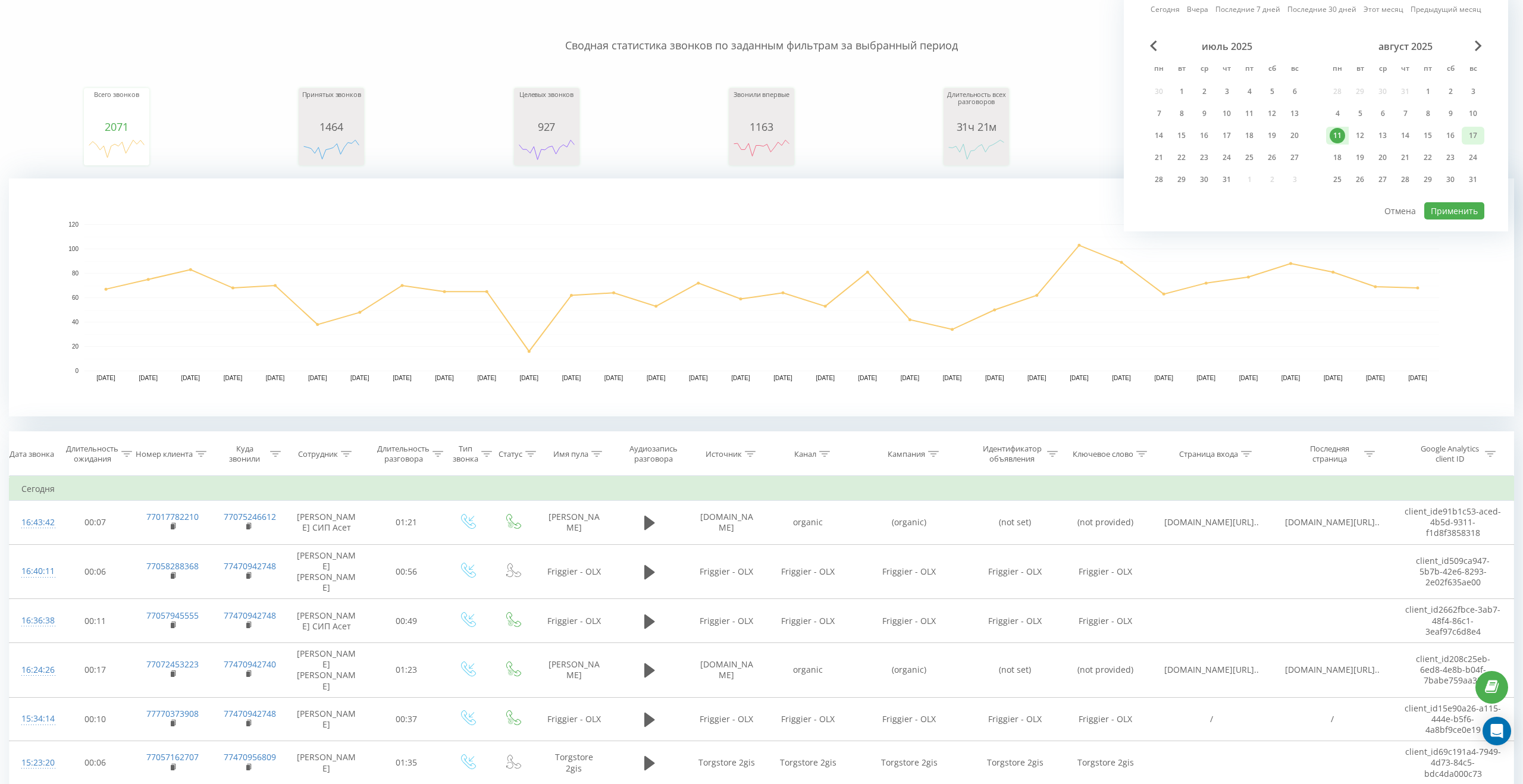
click at [1478, 135] on div "17" at bounding box center [1474, 135] width 15 height 15
click at [1449, 210] on button "Применить" at bounding box center [1454, 211] width 60 height 17
type input "11.08.2025 - 17.08.2025"
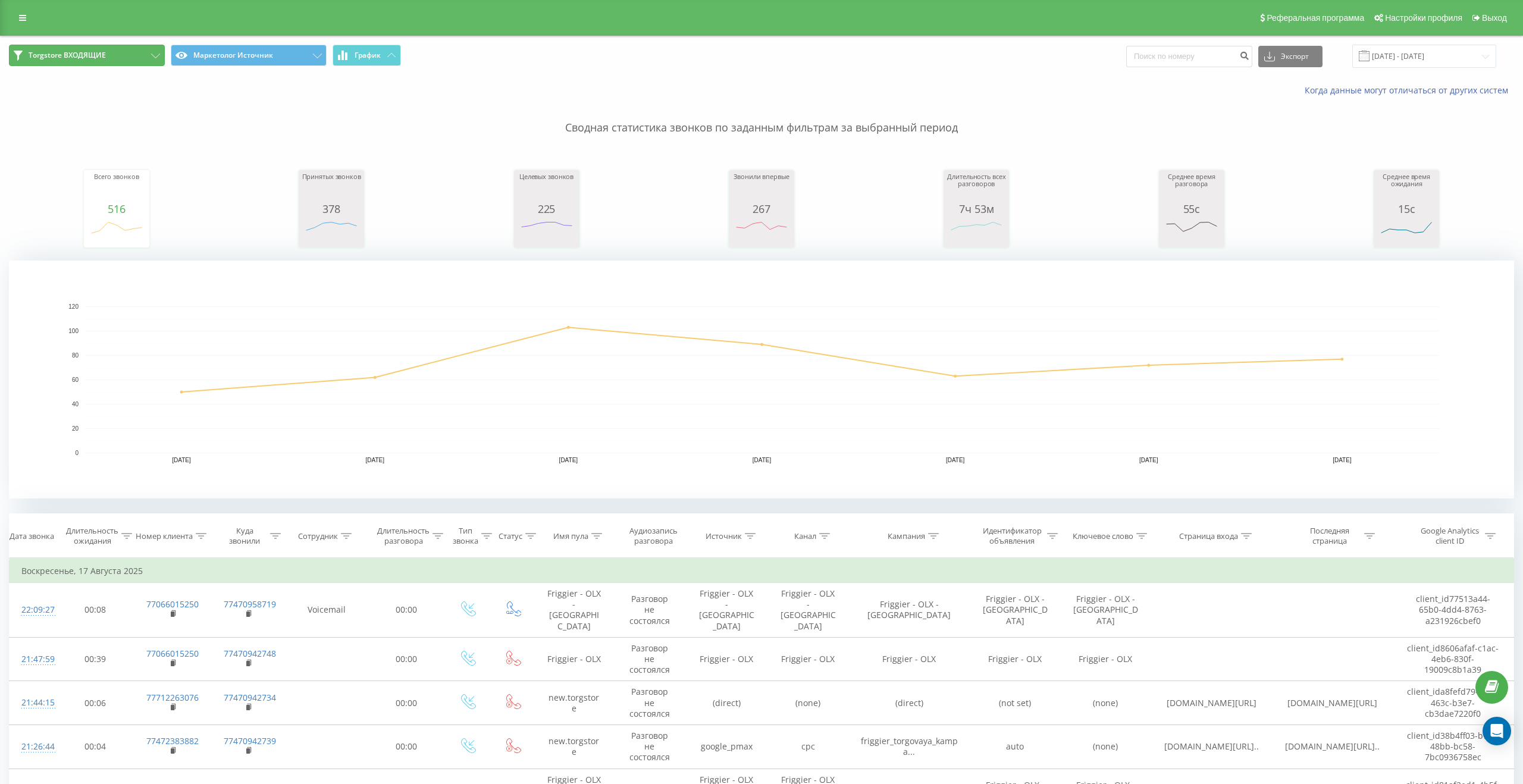
click at [138, 52] on button "Torgstore ВХОДЯЩИЕ" at bounding box center [86, 55] width 156 height 21
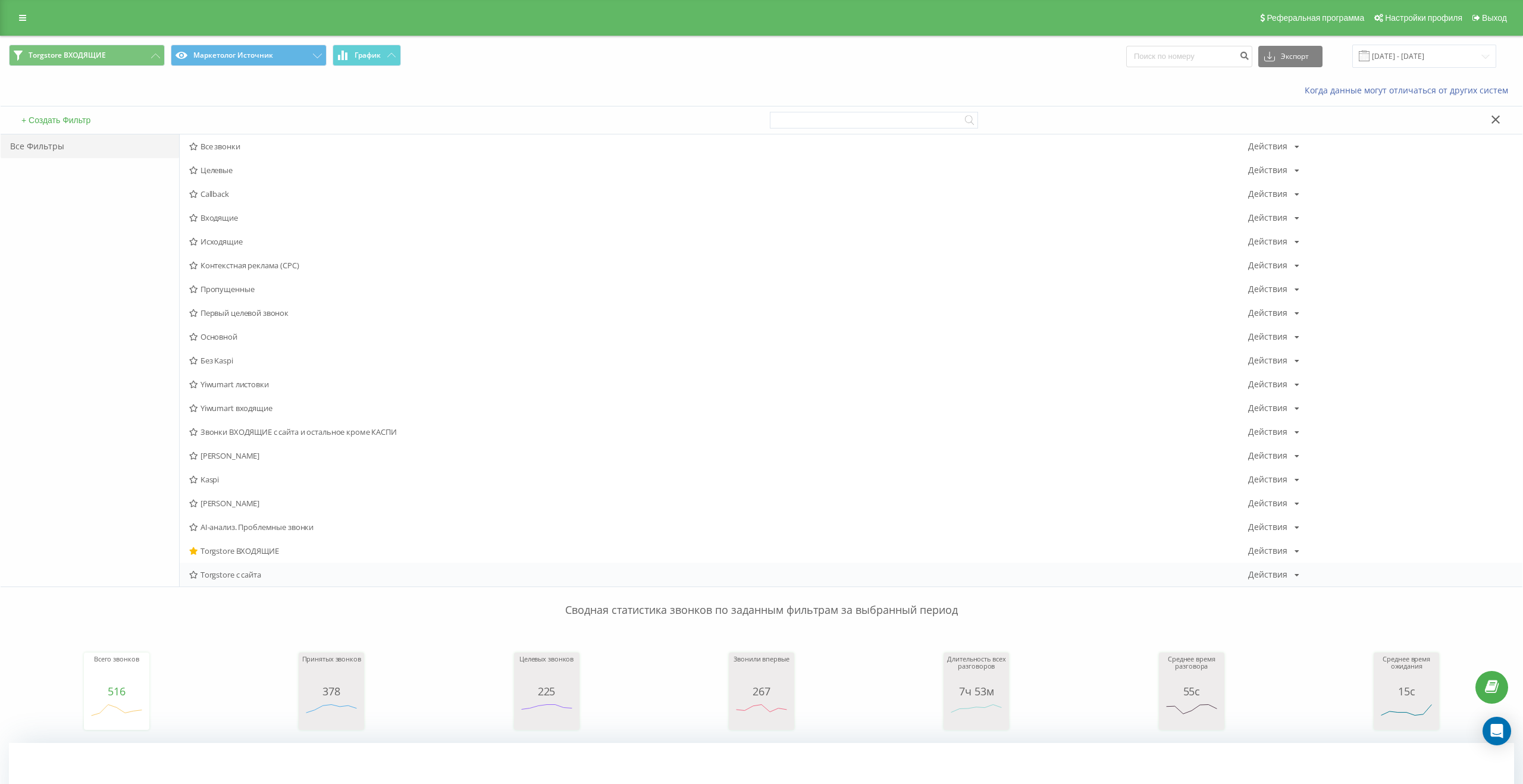
click at [239, 576] on span "Torgstore с сайта" at bounding box center [718, 574] width 1059 height 9
